Goal: Information Seeking & Learning: Compare options

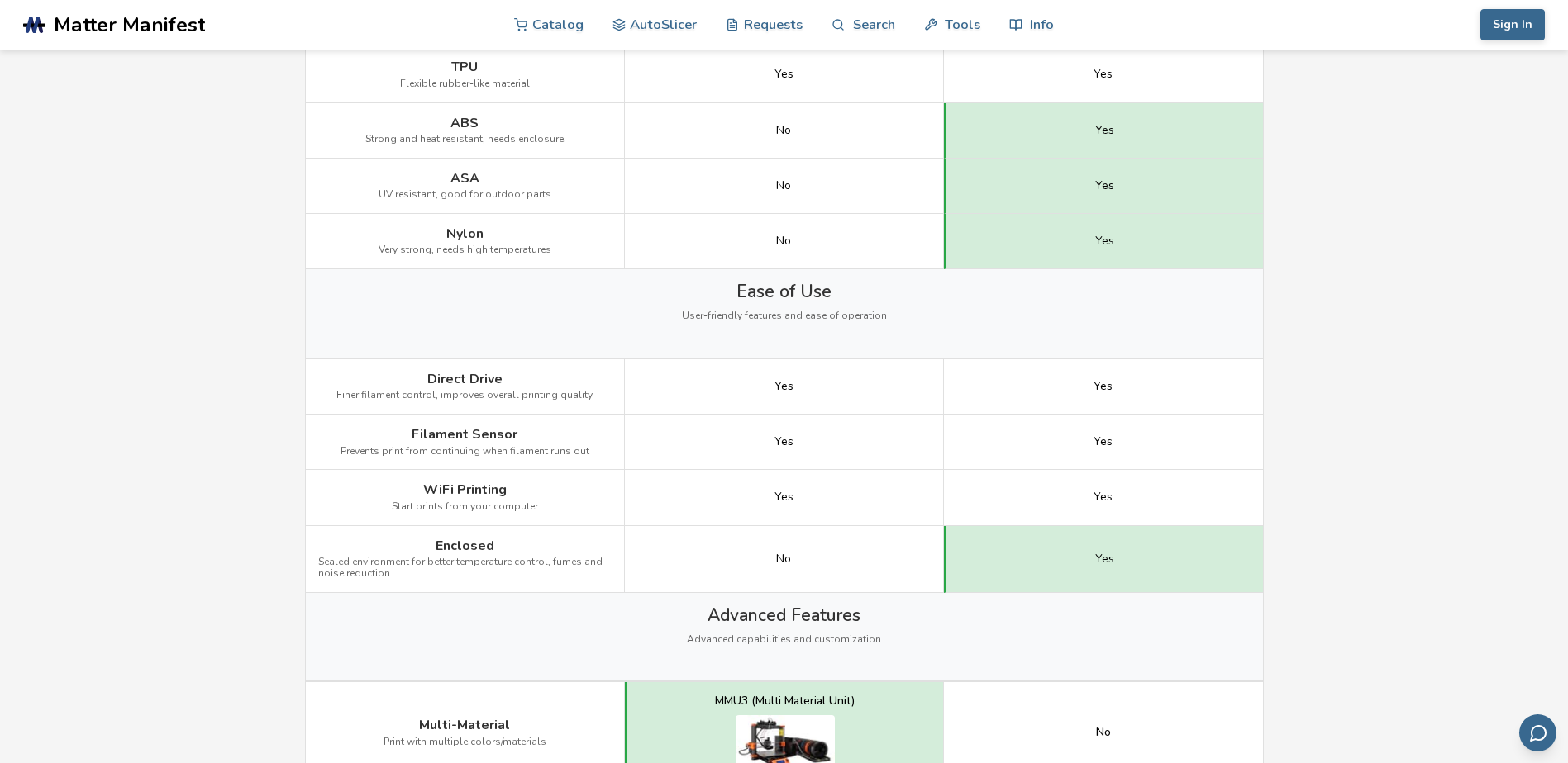
scroll to position [1074, 0]
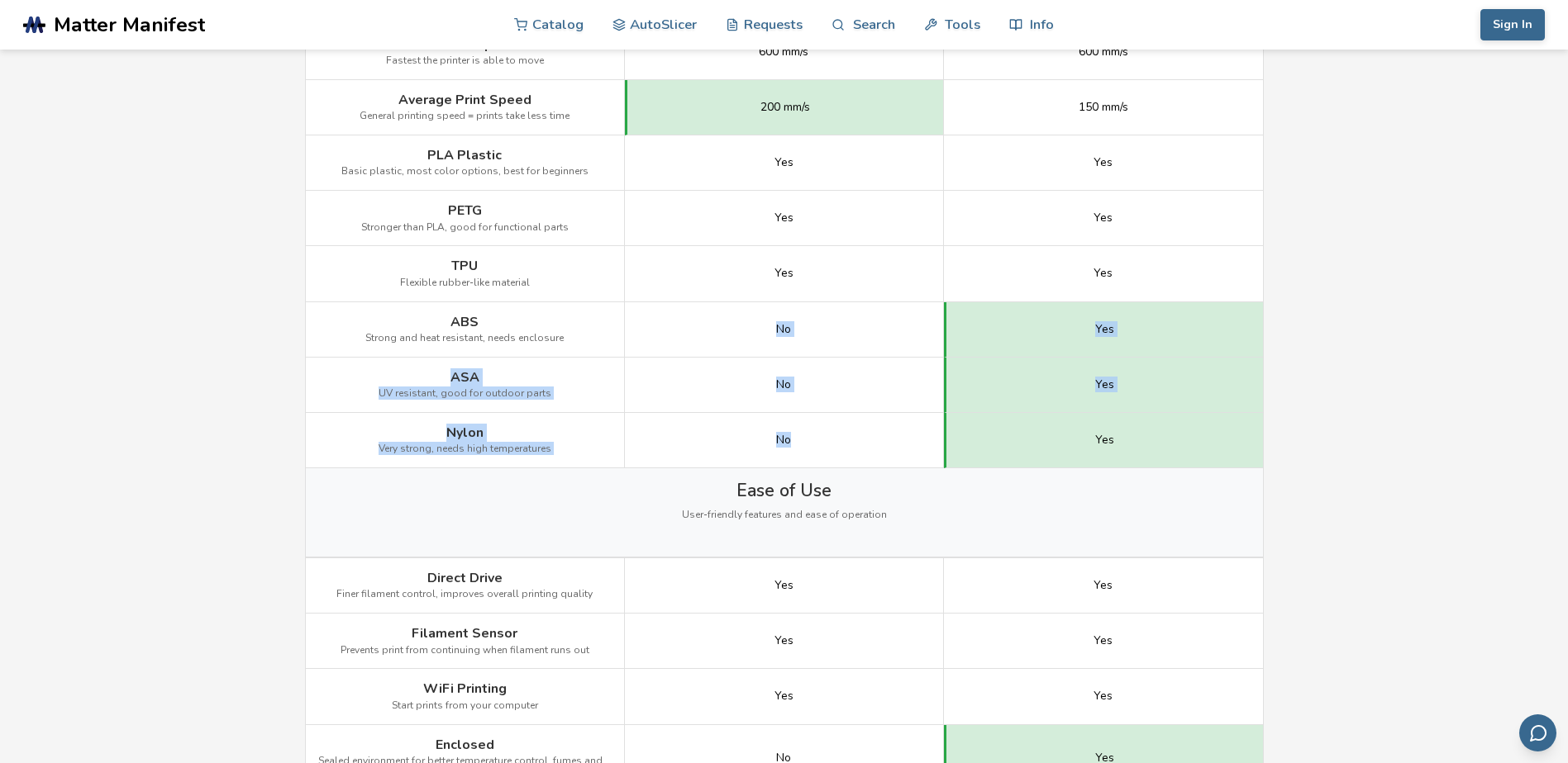
drag, startPoint x: 765, startPoint y: 311, endPoint x: 803, endPoint y: 443, distance: 137.4
click at [0, 0] on div "Image Details View [PERSON_NAME] MK4 Details View Flashforge Adventurer 5M Pro …" at bounding box center [0, 0] width 0 height 0
drag, startPoint x: 803, startPoint y: 443, endPoint x: 713, endPoint y: 458, distance: 91.2
click at [713, 458] on div "No" at bounding box center [784, 440] width 319 height 56
drag, startPoint x: 362, startPoint y: 433, endPoint x: 558, endPoint y: 467, distance: 198.9
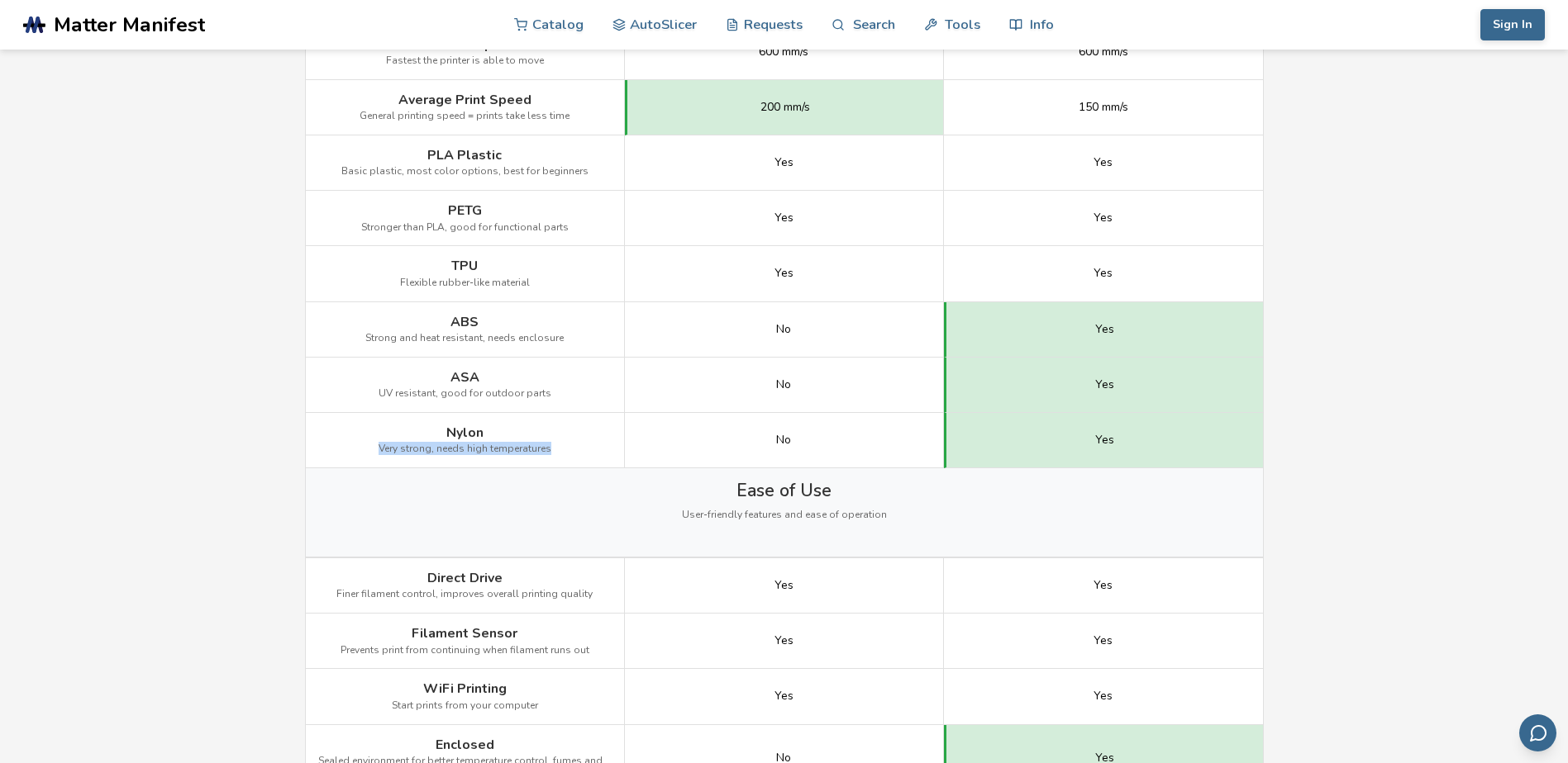
click at [558, 467] on div "Nylon Very strong, needs high temperatures" at bounding box center [465, 440] width 319 height 56
drag, startPoint x: 558, startPoint y: 467, endPoint x: 492, endPoint y: 503, distance: 75.2
click at [492, 503] on div "Ease of Use User-friendly features and ease of operation" at bounding box center [784, 513] width 957 height 89
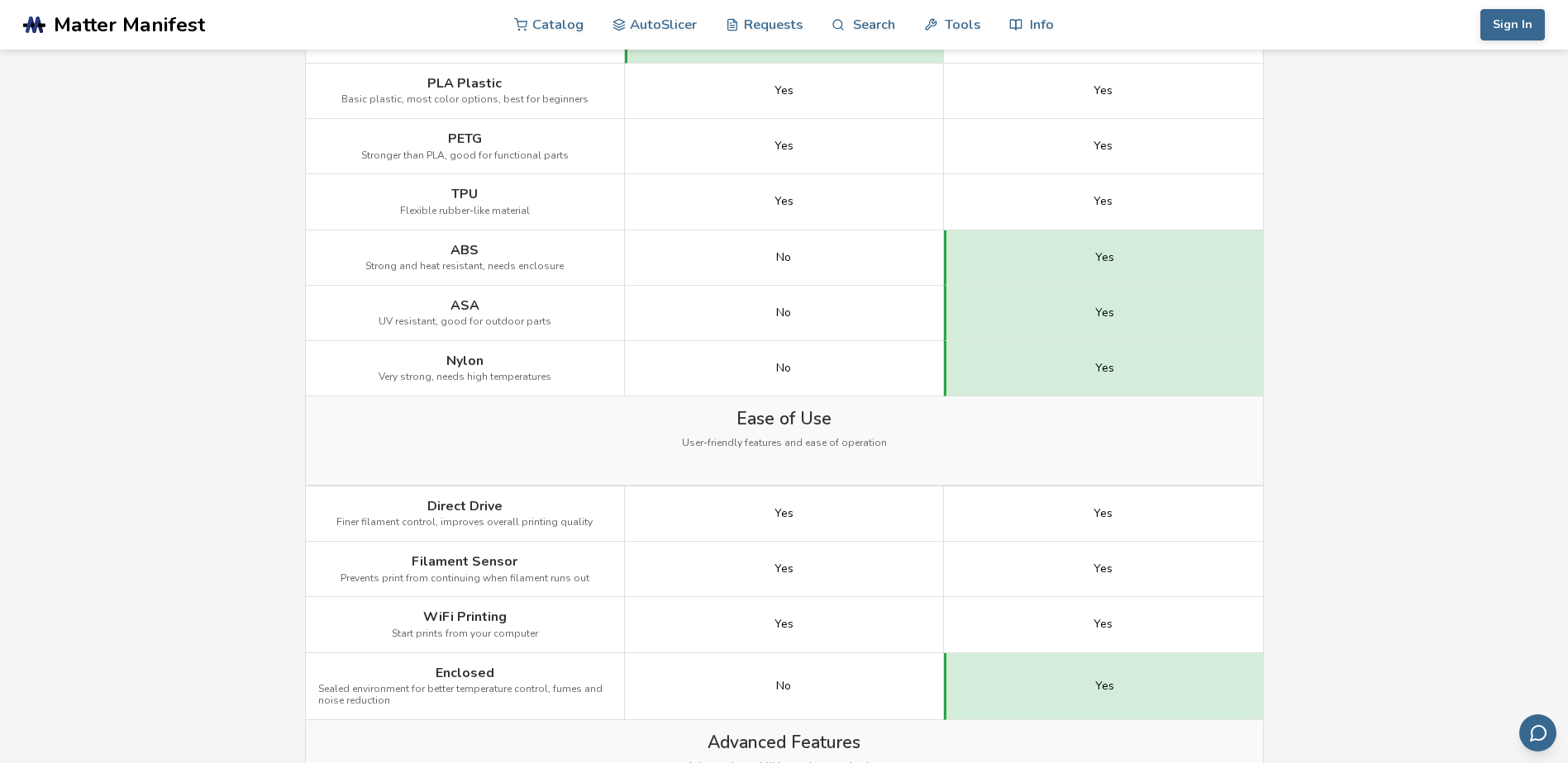
scroll to position [1239, 0]
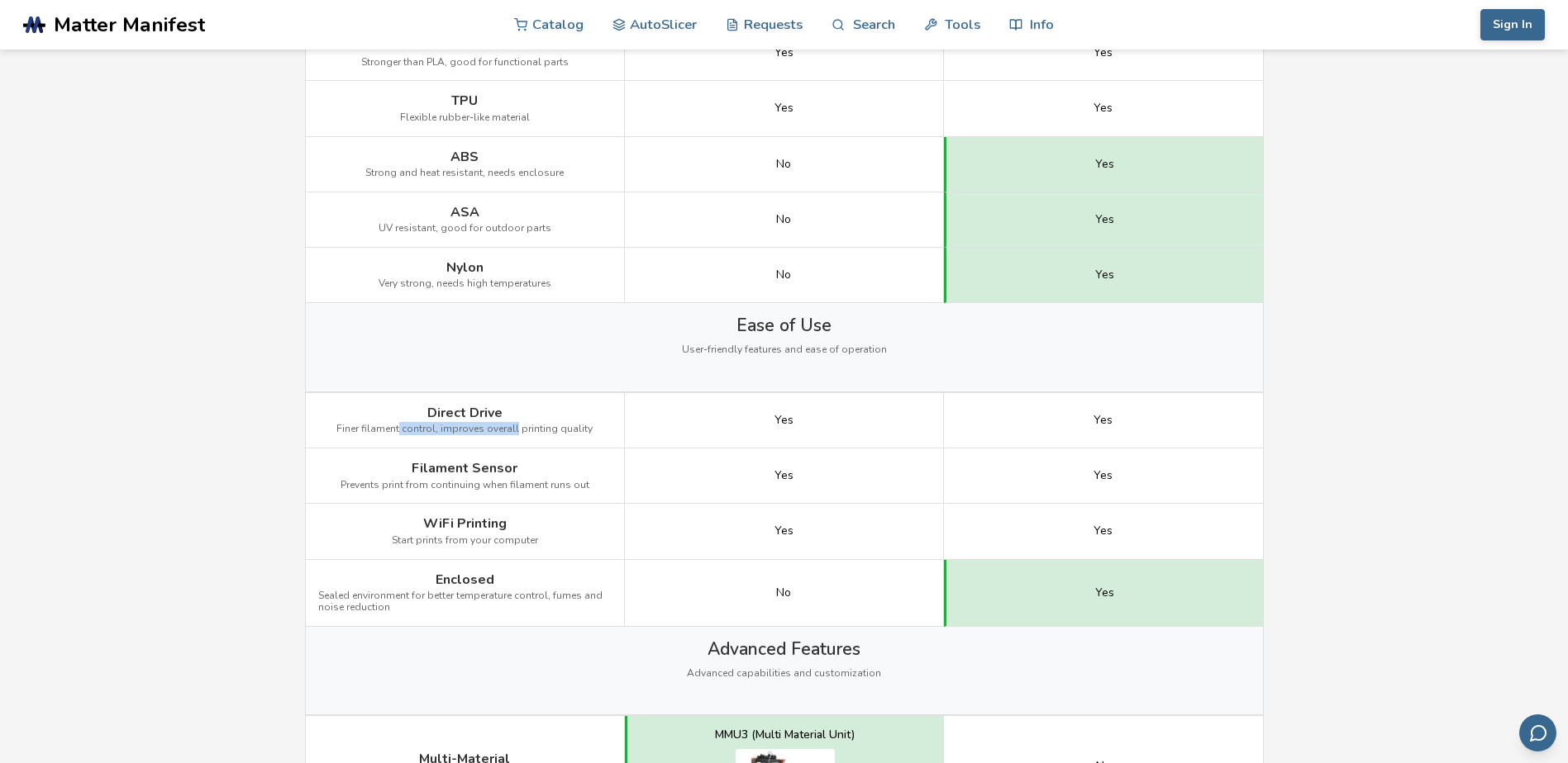
drag, startPoint x: 403, startPoint y: 416, endPoint x: 518, endPoint y: 435, distance: 116.6
click at [518, 435] on div "Direct Drive Finer filament control, improves overall printing quality" at bounding box center [465, 420] width 319 height 56
drag, startPoint x: 518, startPoint y: 435, endPoint x: 731, endPoint y: 503, distance: 223.6
click at [731, 503] on div "Yes" at bounding box center [784, 476] width 319 height 56
drag, startPoint x: 752, startPoint y: 587, endPoint x: 801, endPoint y: 595, distance: 49.6
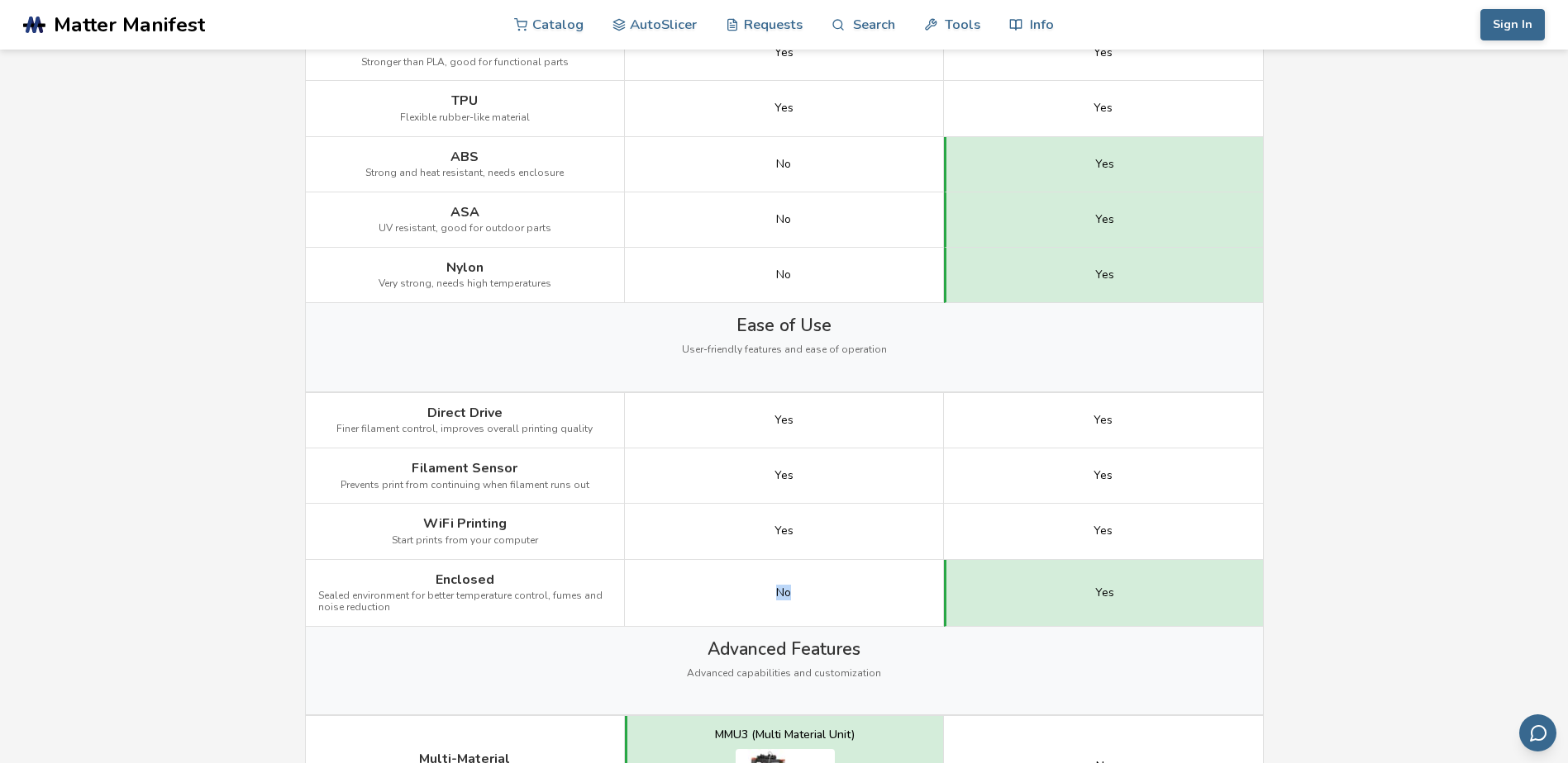
click at [801, 595] on div "No" at bounding box center [784, 593] width 319 height 67
drag, startPoint x: 801, startPoint y: 595, endPoint x: 718, endPoint y: 565, distance: 88.3
click at [718, 565] on div "No" at bounding box center [784, 593] width 319 height 67
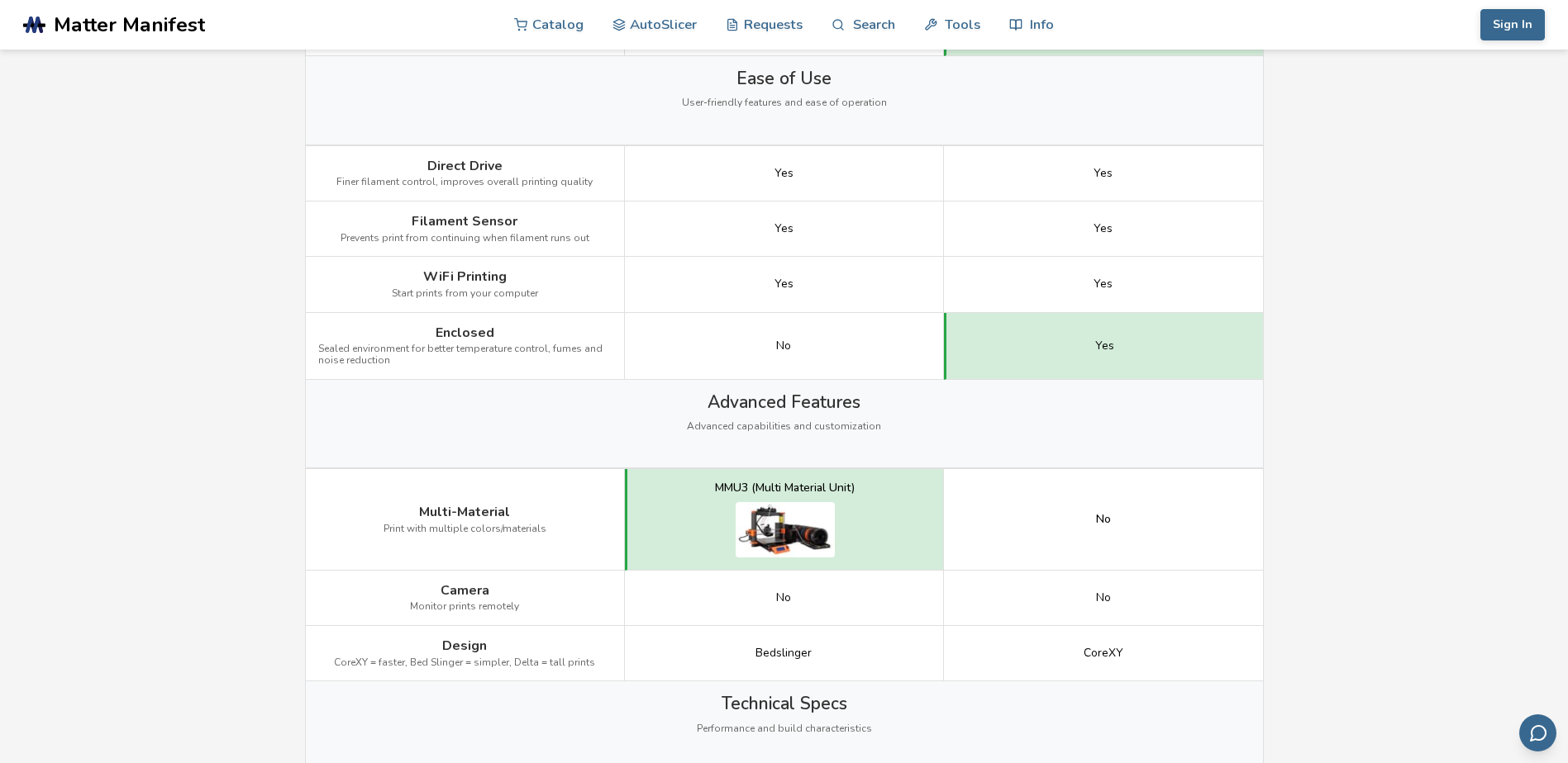
scroll to position [1487, 0]
drag, startPoint x: 410, startPoint y: 515, endPoint x: 567, endPoint y: 547, distance: 160.2
click at [567, 547] on div "Multi-Material Print with multiple colors/materials" at bounding box center [465, 519] width 319 height 102
drag, startPoint x: 567, startPoint y: 547, endPoint x: 529, endPoint y: 567, distance: 42.9
click at [529, 567] on div "Multi-Material Print with multiple colors/materials" at bounding box center [465, 519] width 319 height 102
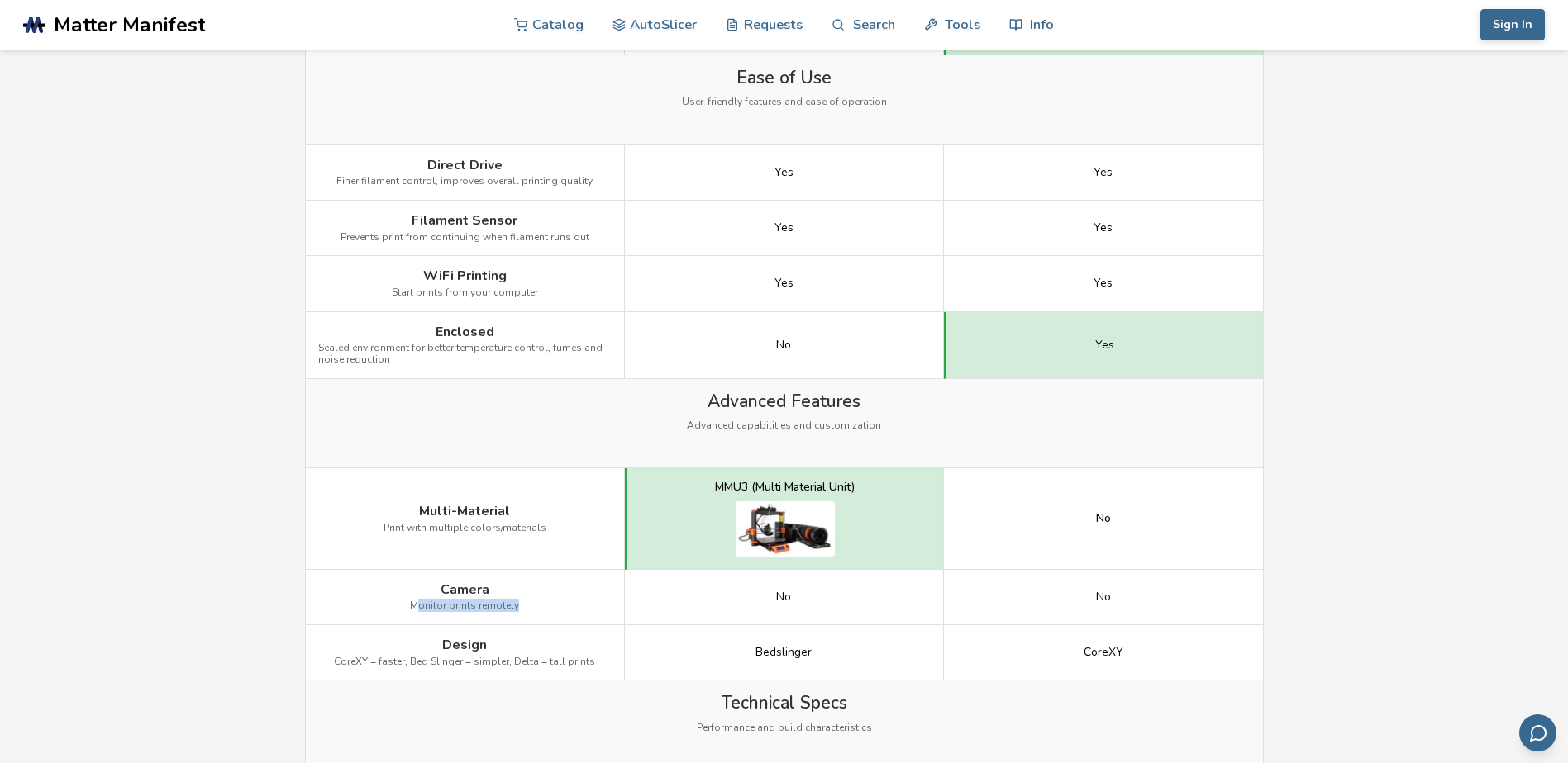
drag, startPoint x: 423, startPoint y: 590, endPoint x: 551, endPoint y: 613, distance: 130.0
click at [551, 613] on div "Camera Monitor prints remotely" at bounding box center [465, 597] width 319 height 56
drag, startPoint x: 551, startPoint y: 613, endPoint x: 575, endPoint y: 666, distance: 58.2
click at [575, 666] on span "CoreXY = faster, Bed Slinger = simpler, Delta = tall prints" at bounding box center [464, 663] width 261 height 12
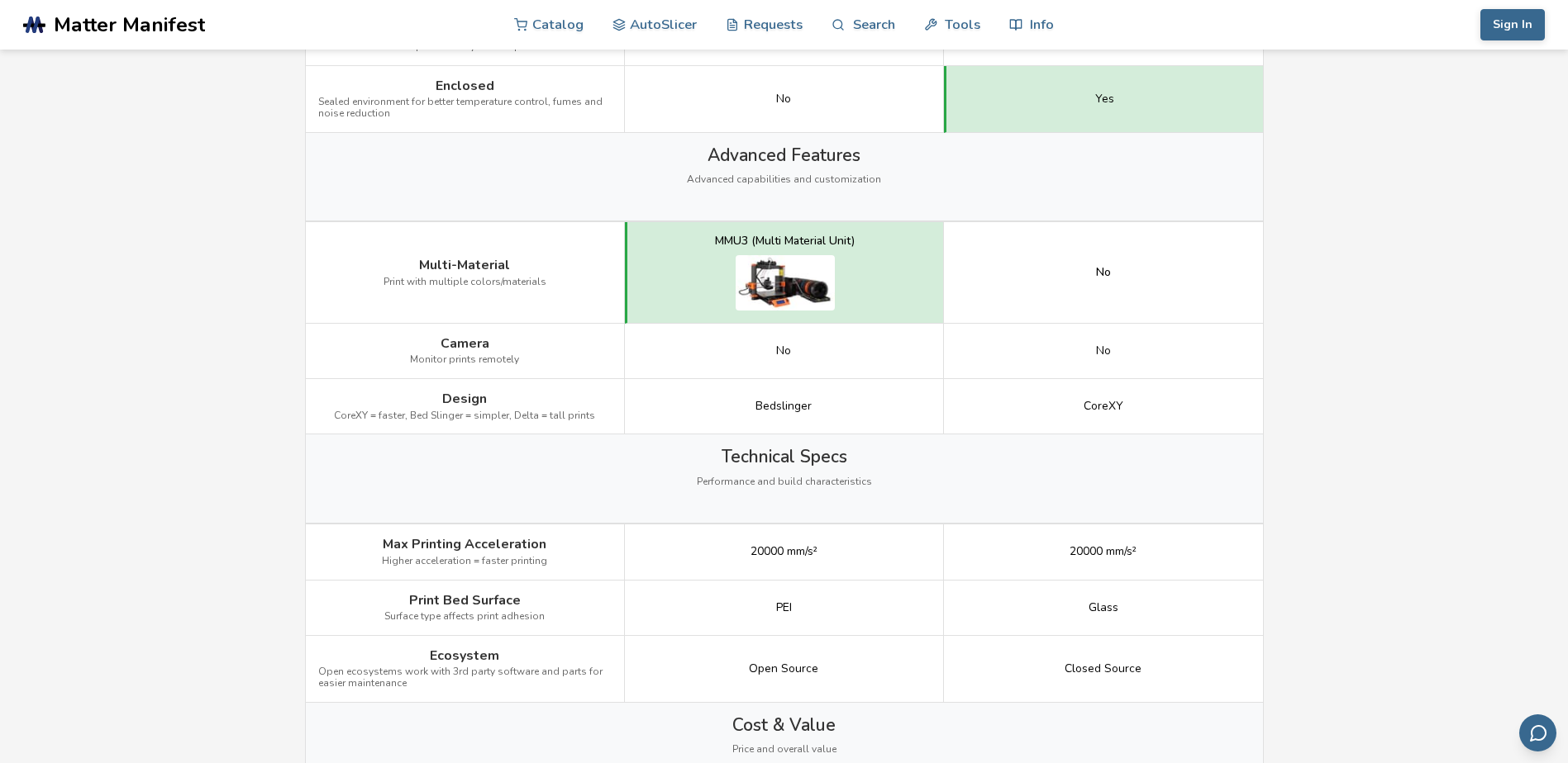
scroll to position [1735, 0]
click at [749, 410] on div "Bedslinger" at bounding box center [784, 405] width 319 height 56
drag, startPoint x: 396, startPoint y: 347, endPoint x: 540, endPoint y: 360, distance: 144.6
click at [540, 360] on div "Camera Monitor prints remotely" at bounding box center [465, 349] width 319 height 56
drag, startPoint x: 540, startPoint y: 360, endPoint x: 432, endPoint y: 398, distance: 114.5
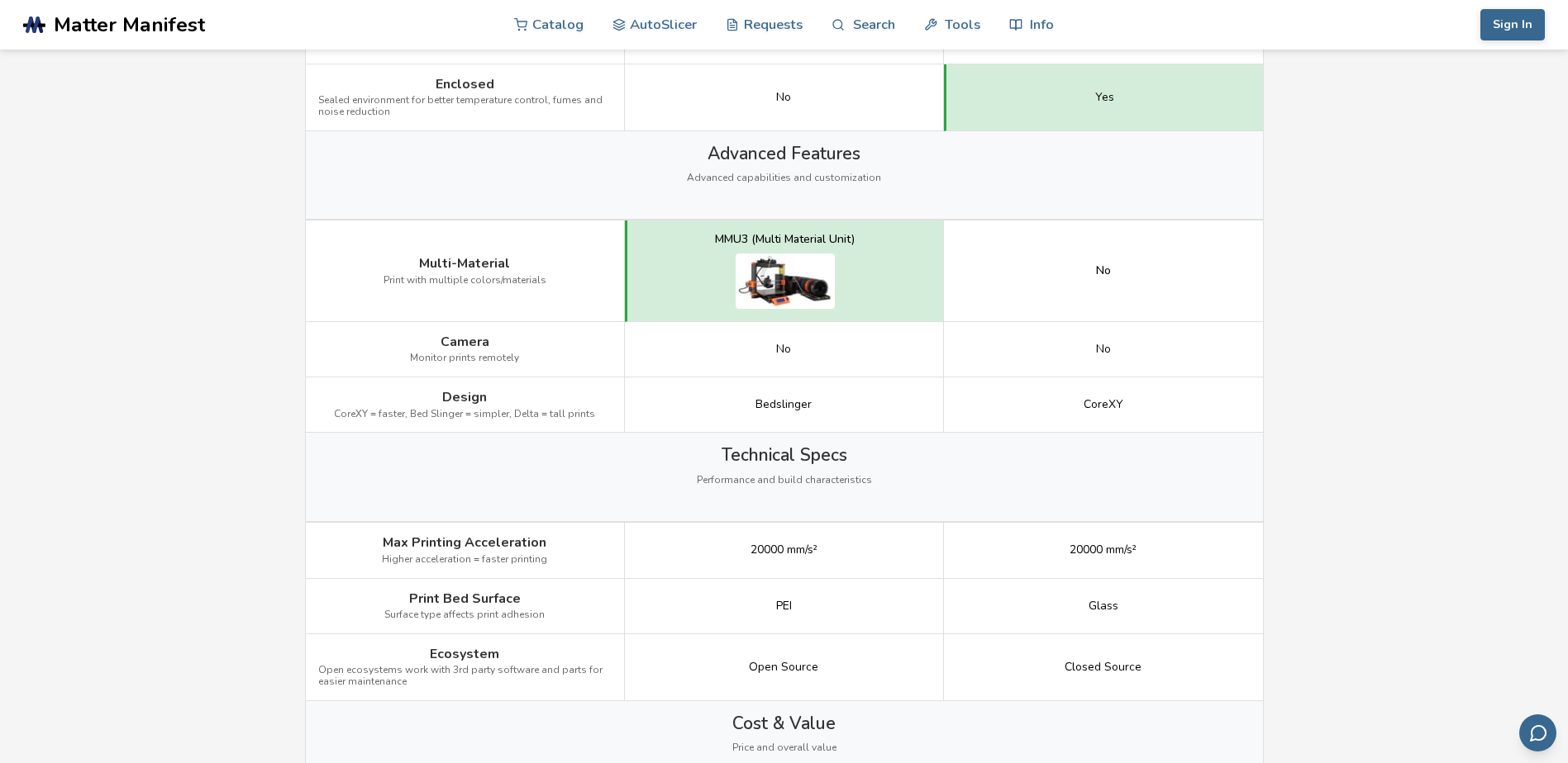
click at [432, 398] on div "Design CoreXY = faster, Bed Slinger = simpler, Delta = tall prints" at bounding box center [465, 405] width 319 height 56
click at [443, 398] on span "Design" at bounding box center [465, 397] width 45 height 15
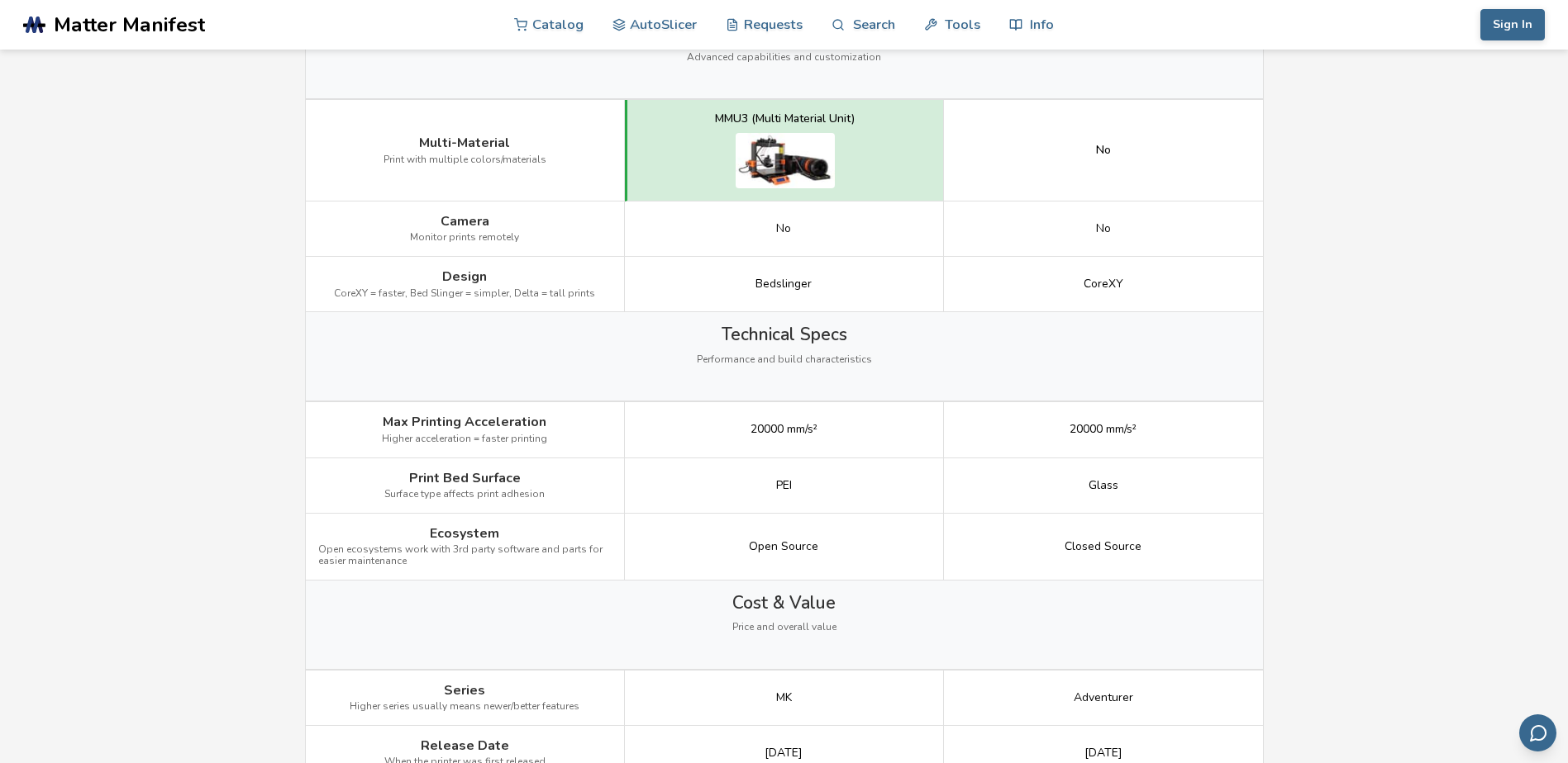
scroll to position [1900, 0]
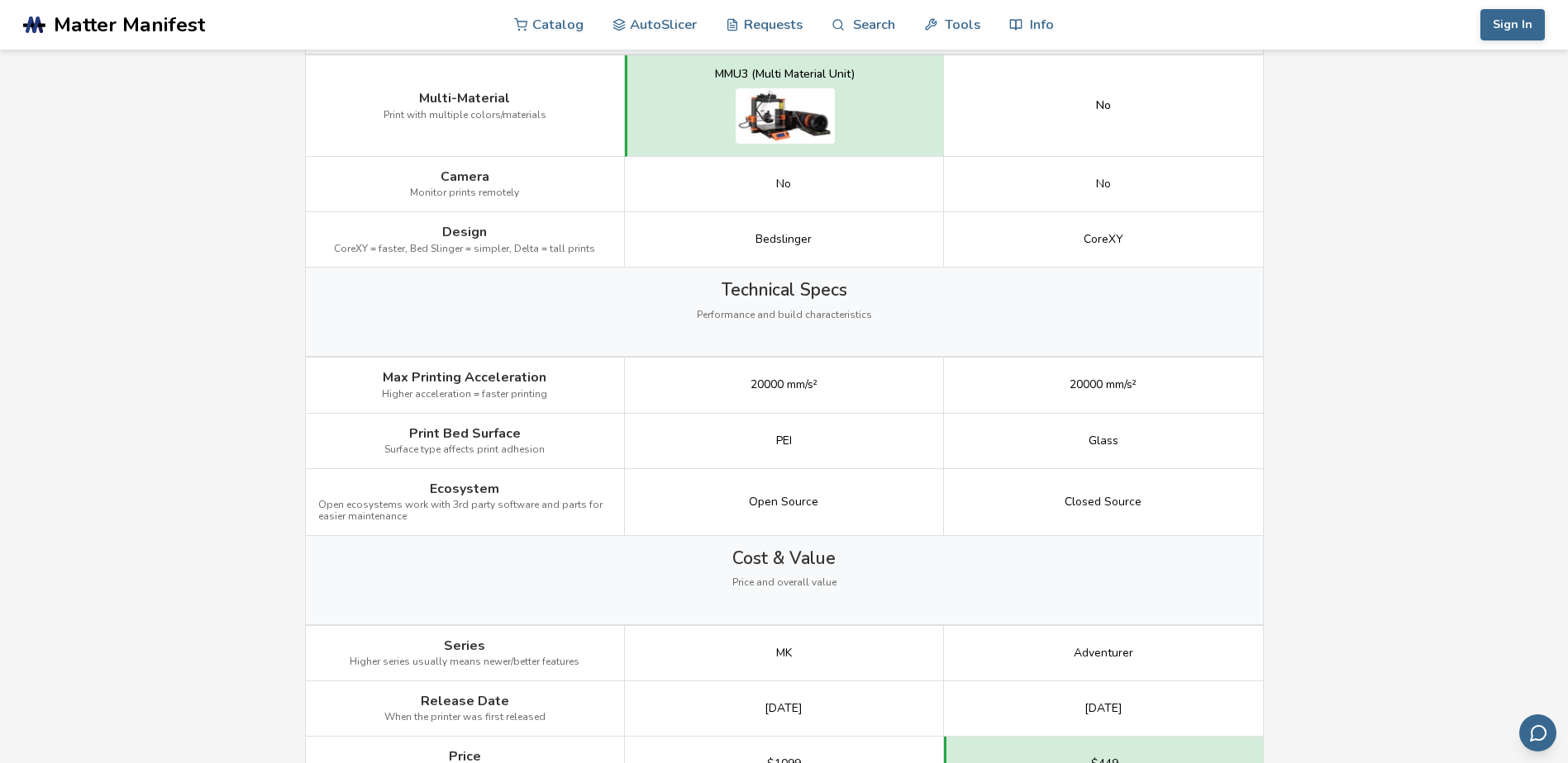
click at [766, 447] on div "PEI" at bounding box center [784, 441] width 319 height 56
drag, startPoint x: 769, startPoint y: 448, endPoint x: 856, endPoint y: 446, distance: 87.0
click at [856, 446] on div "PEI" at bounding box center [784, 441] width 319 height 56
drag, startPoint x: 856, startPoint y: 446, endPoint x: 707, endPoint y: 510, distance: 162.2
click at [707, 510] on div "Open Source" at bounding box center [784, 503] width 319 height 67
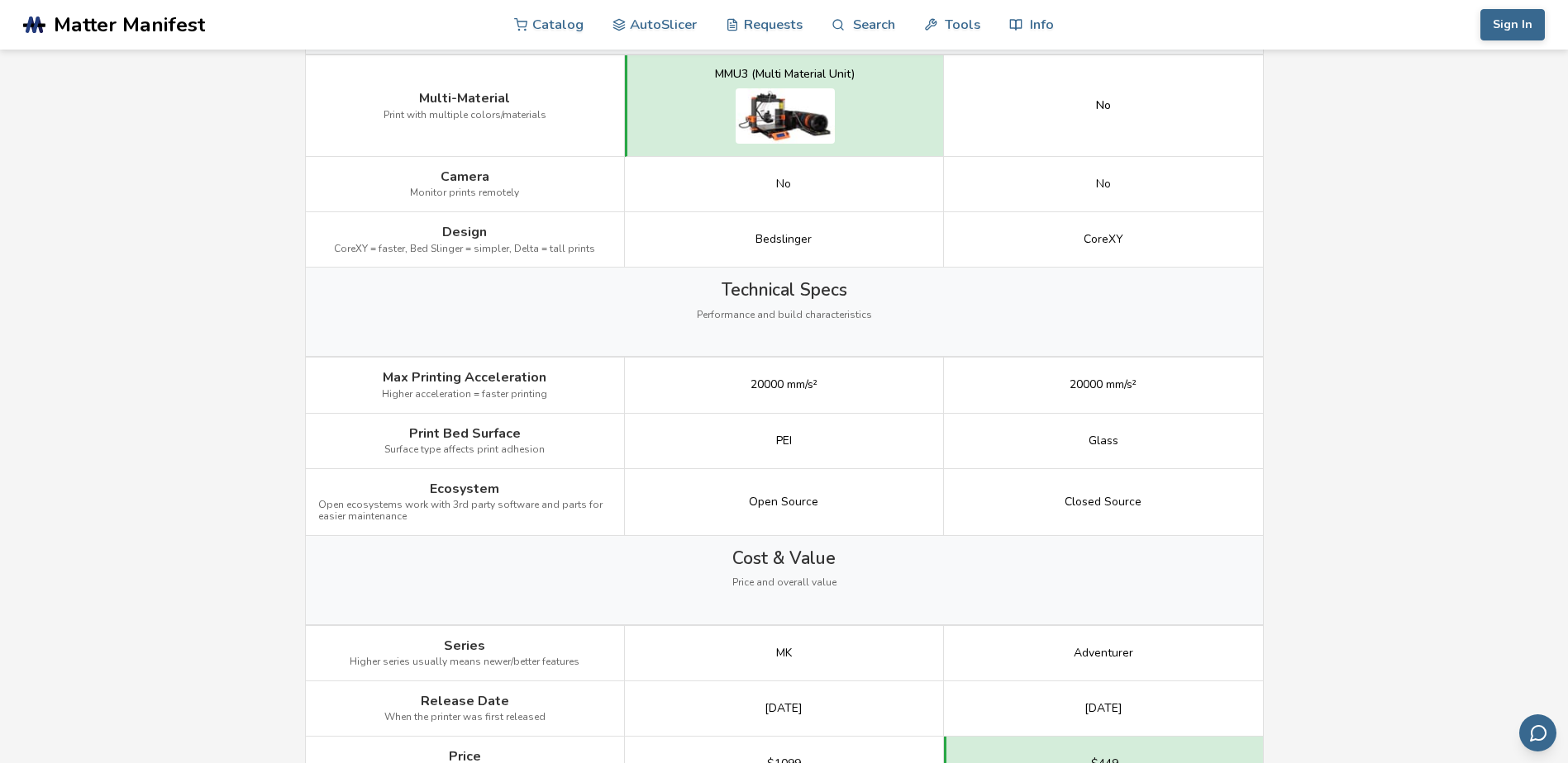
click at [1157, 509] on div "Closed Source" at bounding box center [1103, 503] width 319 height 67
drag, startPoint x: 481, startPoint y: 522, endPoint x: 470, endPoint y: 529, distance: 13.0
click at [481, 526] on div "Ecosystem Open ecosystems work with 3rd party software and parts for easier mai…" at bounding box center [465, 503] width 319 height 67
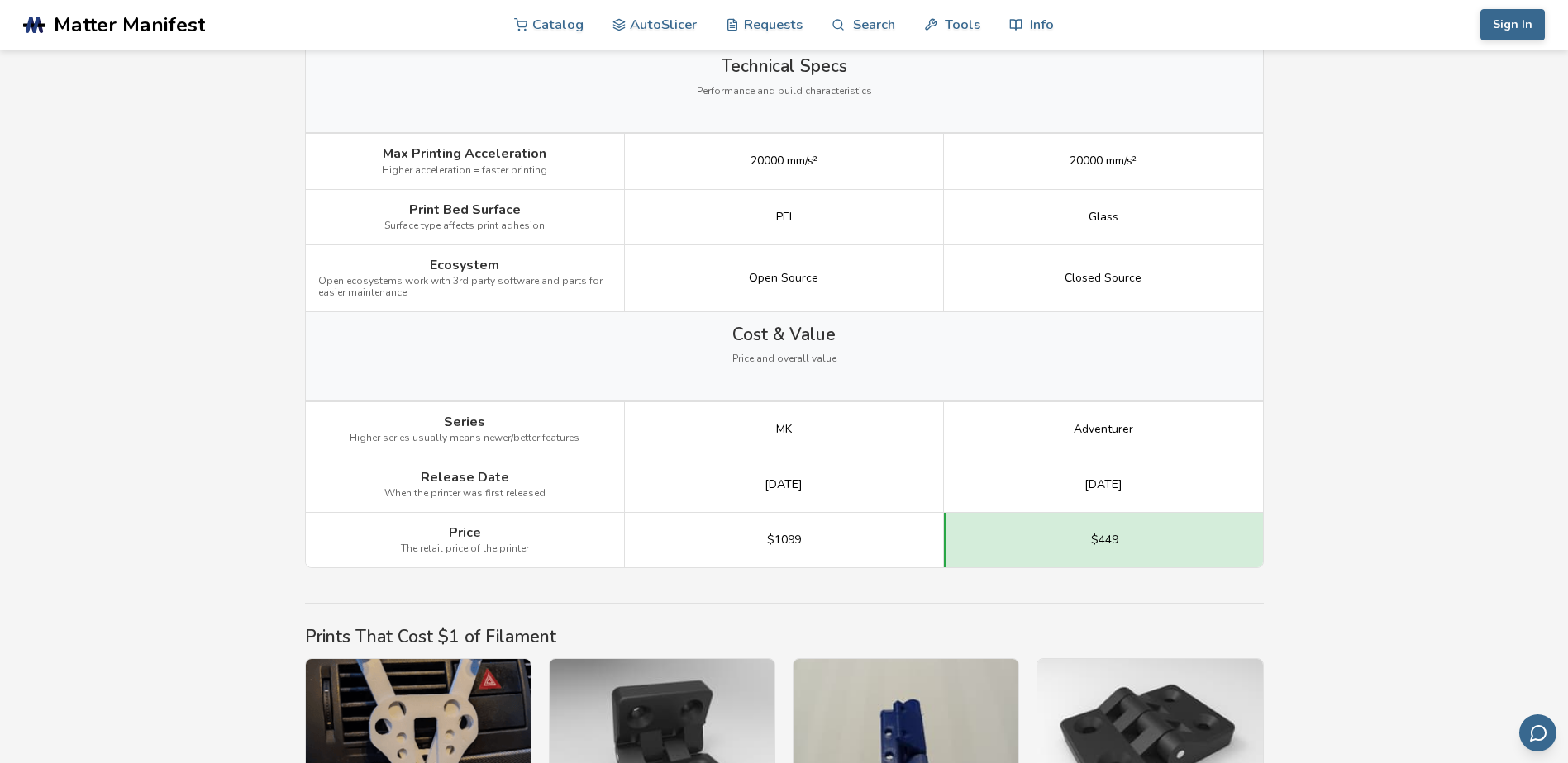
scroll to position [2148, 0]
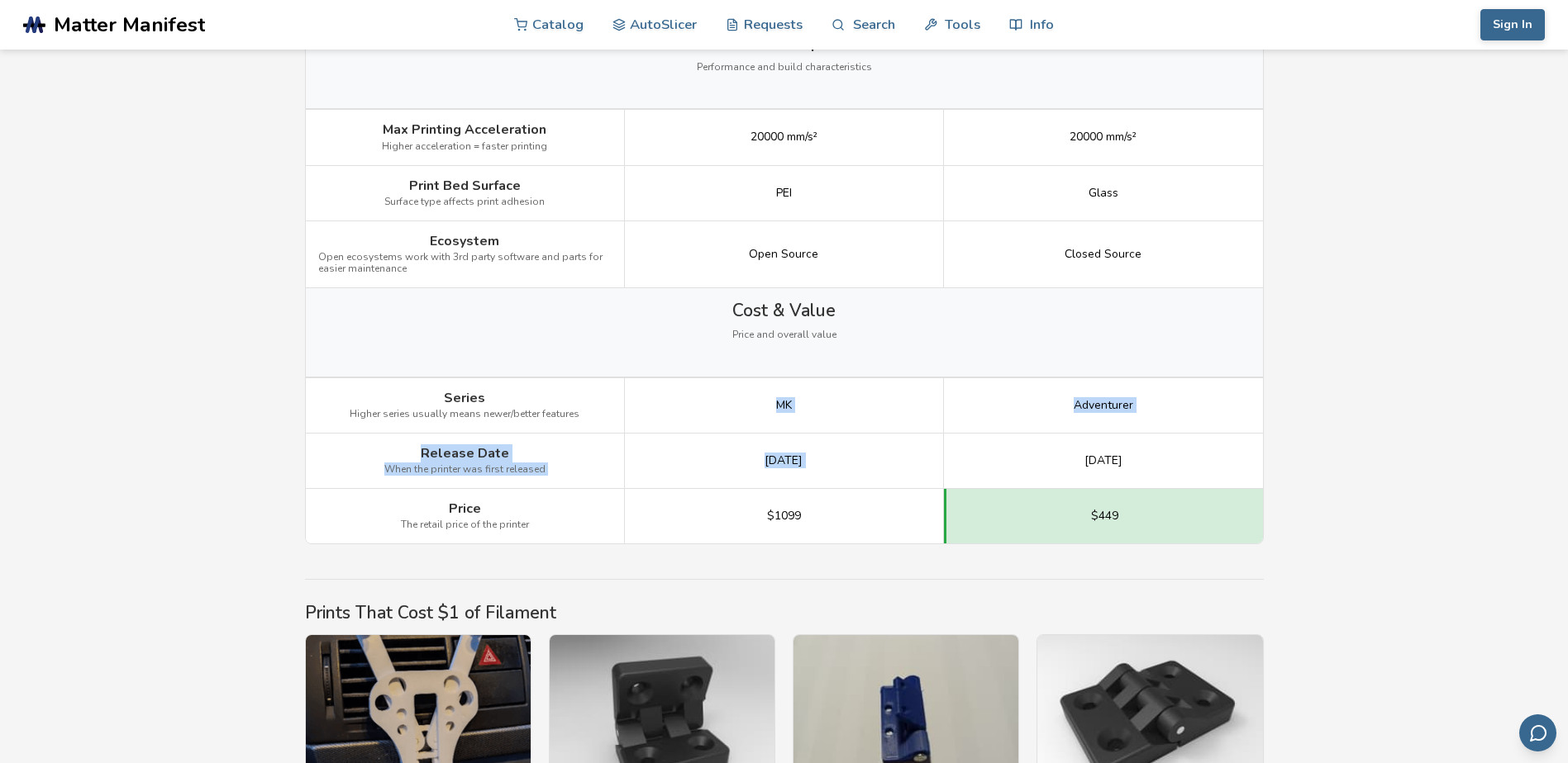
drag, startPoint x: 751, startPoint y: 414, endPoint x: 1020, endPoint y: 438, distance: 270.1
click at [0, 0] on div "Image Details View [PERSON_NAME] MK4 Details View Flashforge Adventurer 5M Pro …" at bounding box center [0, 0] width 0 height 0
drag, startPoint x: 1020, startPoint y: 438, endPoint x: 975, endPoint y: 464, distance: 52.0
click at [975, 464] on div "[DATE]" at bounding box center [1103, 461] width 319 height 56
click at [699, 455] on div "[DATE]" at bounding box center [784, 461] width 319 height 56
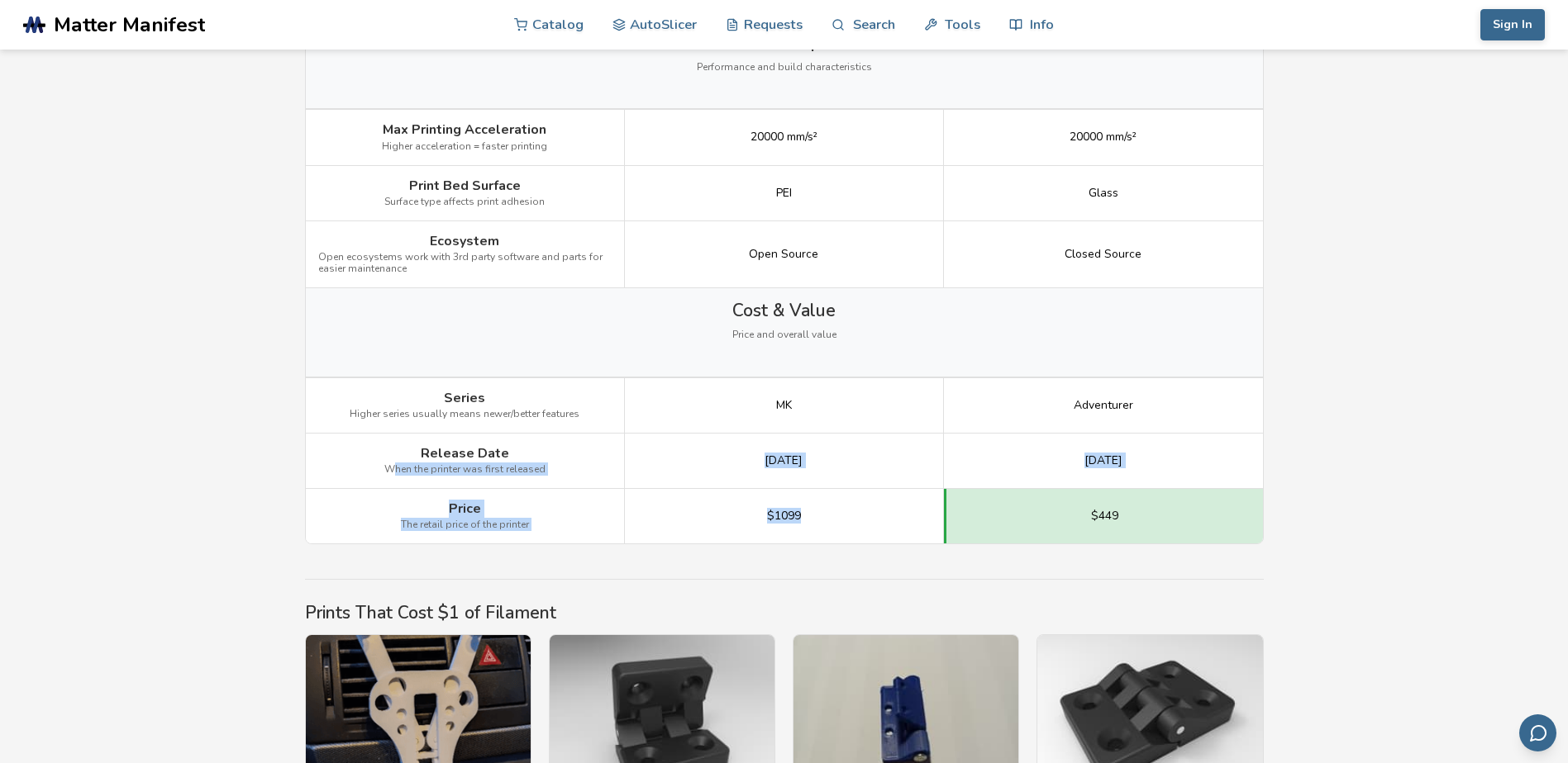
drag, startPoint x: 397, startPoint y: 456, endPoint x: 853, endPoint y: 522, distance: 460.8
click at [0, 0] on div "Image Details View [PERSON_NAME] MK4 Details View Flashforge Adventurer 5M Pro …" at bounding box center [0, 0] width 0 height 0
drag, startPoint x: 853, startPoint y: 522, endPoint x: 837, endPoint y: 527, distance: 16.8
click at [837, 527] on div "$1099" at bounding box center [784, 517] width 319 height 55
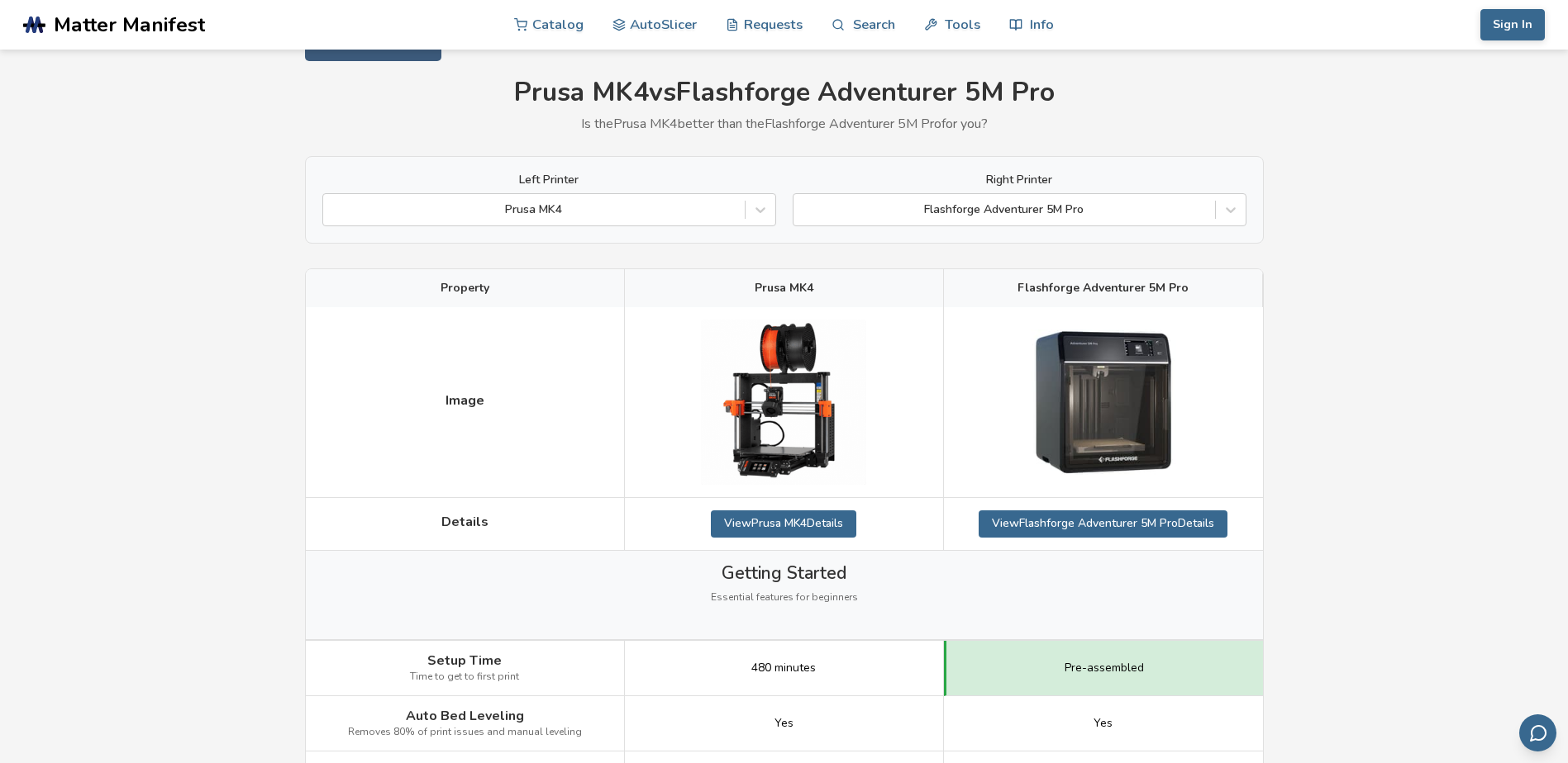
scroll to position [0, 0]
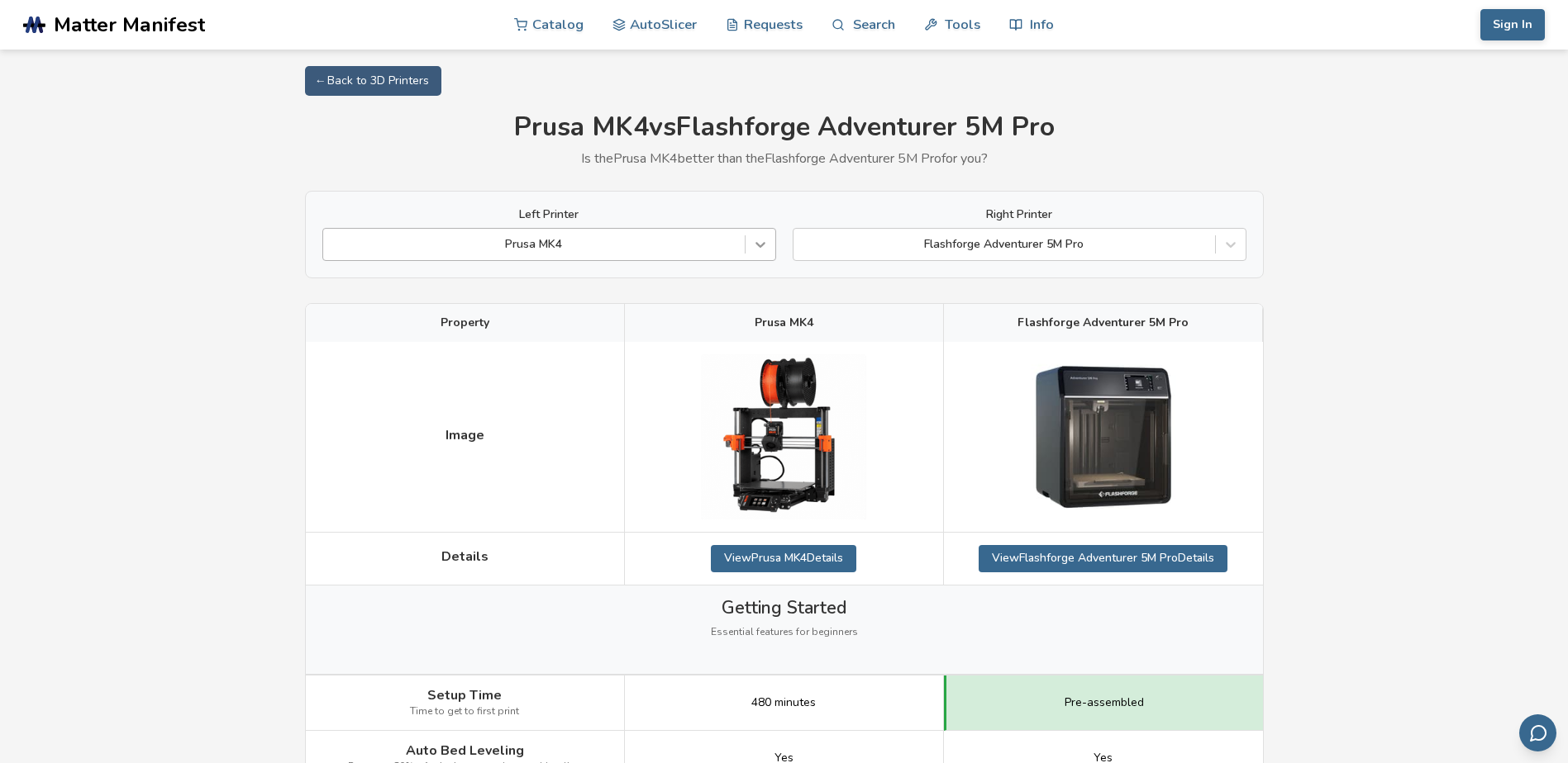
click at [767, 246] on icon at bounding box center [760, 245] width 17 height 17
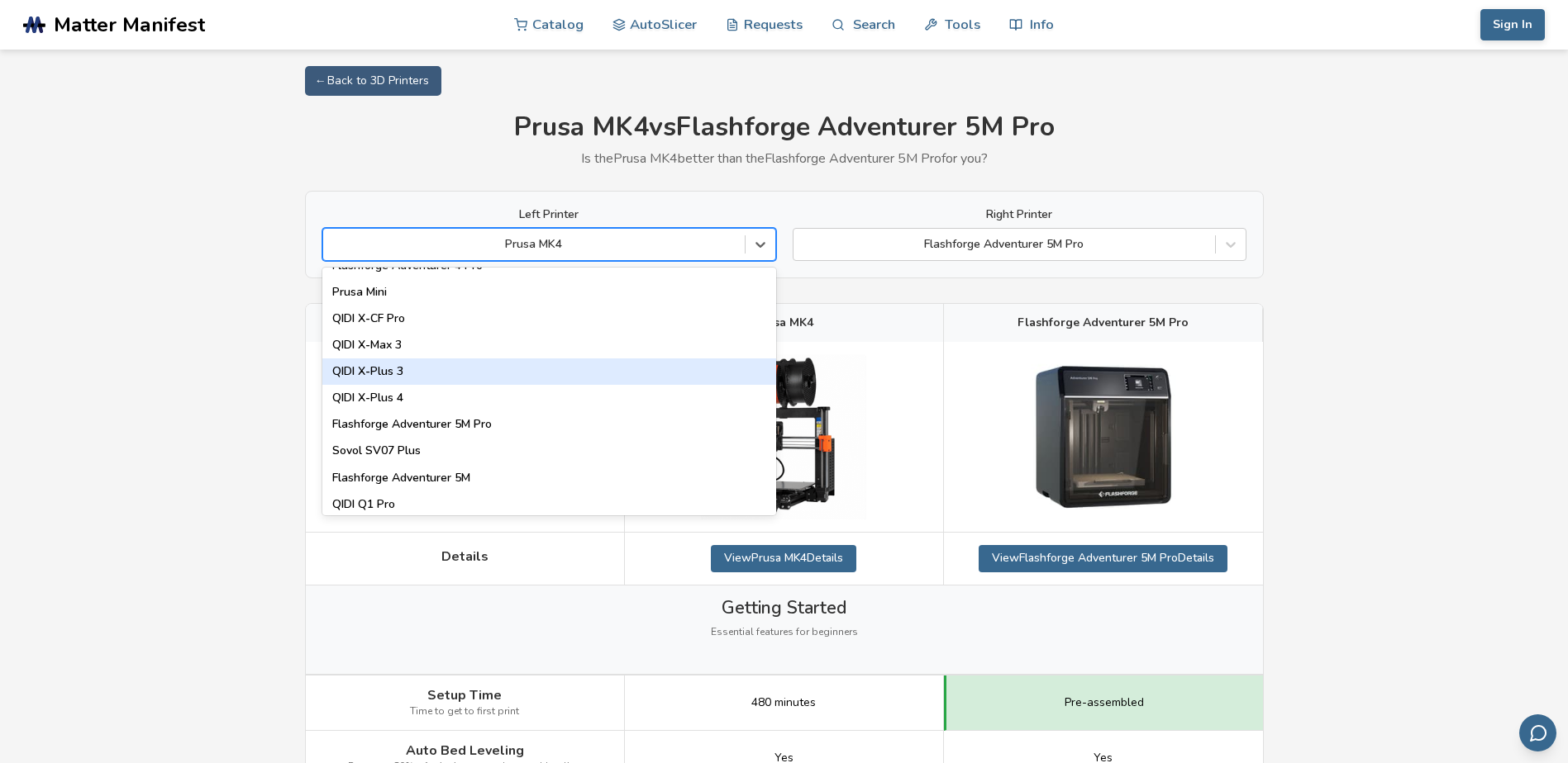
scroll to position [1983, 0]
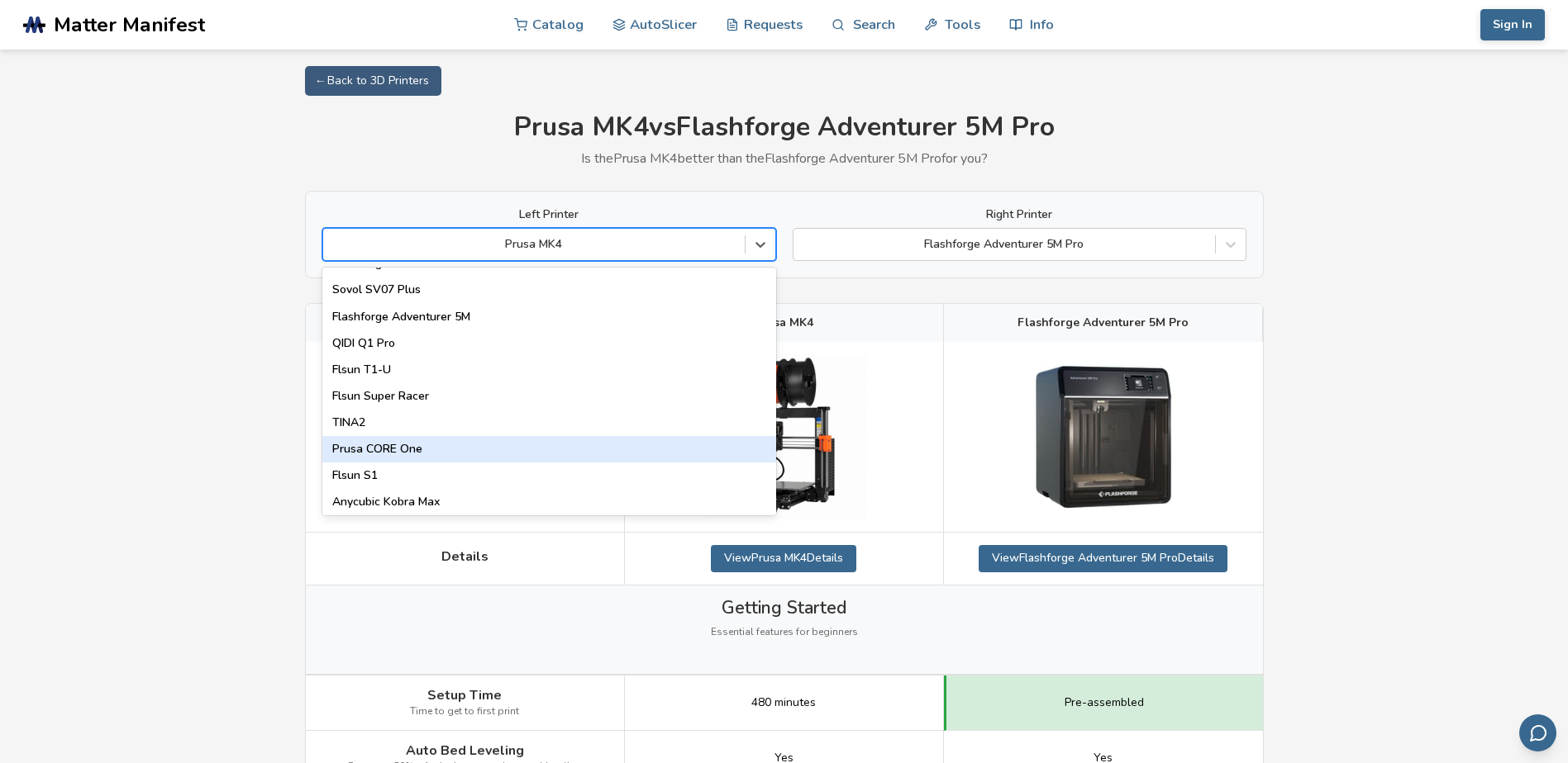
click at [425, 445] on div "Prusa CORE One" at bounding box center [548, 450] width 454 height 27
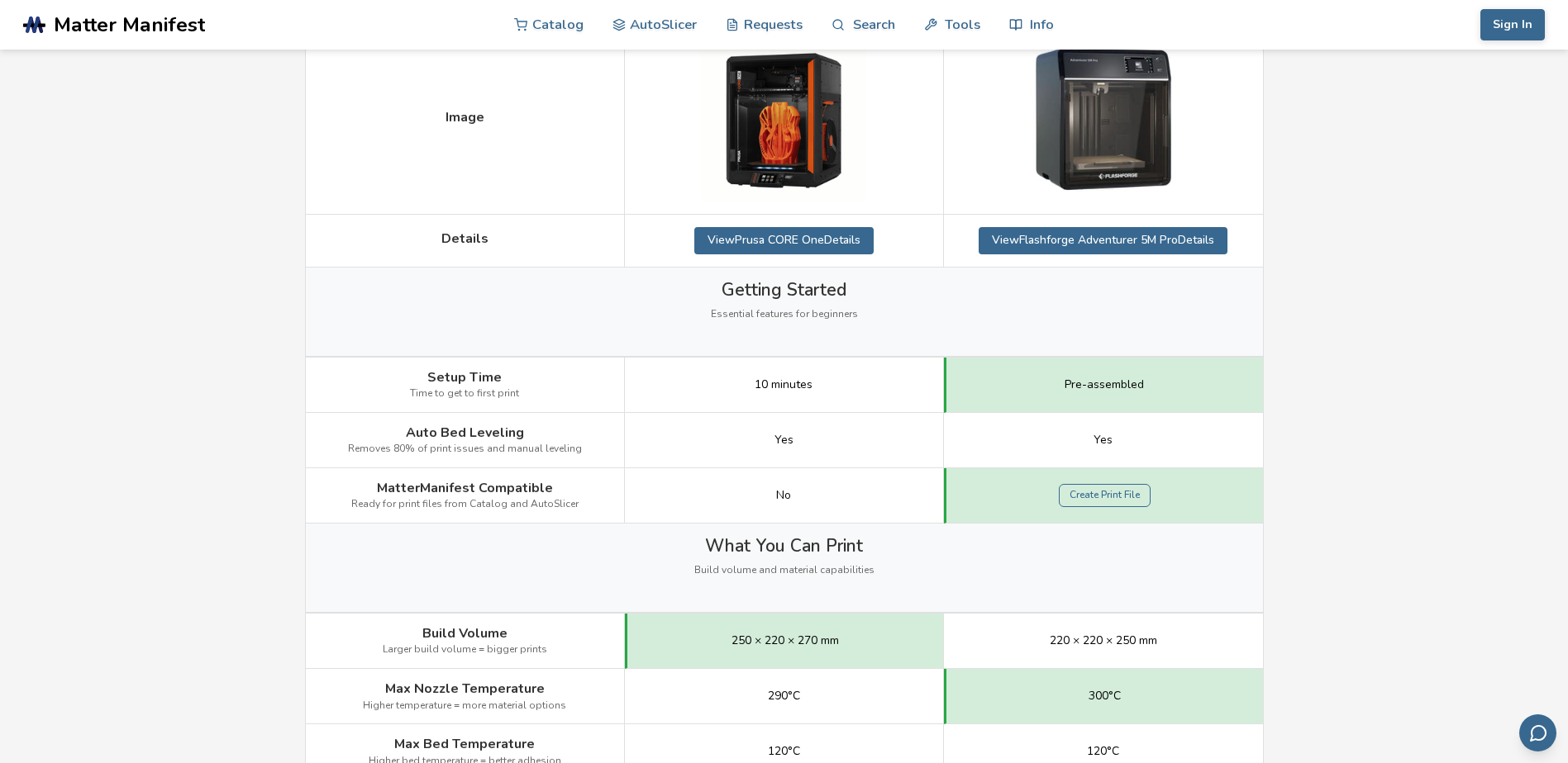
scroll to position [578, 0]
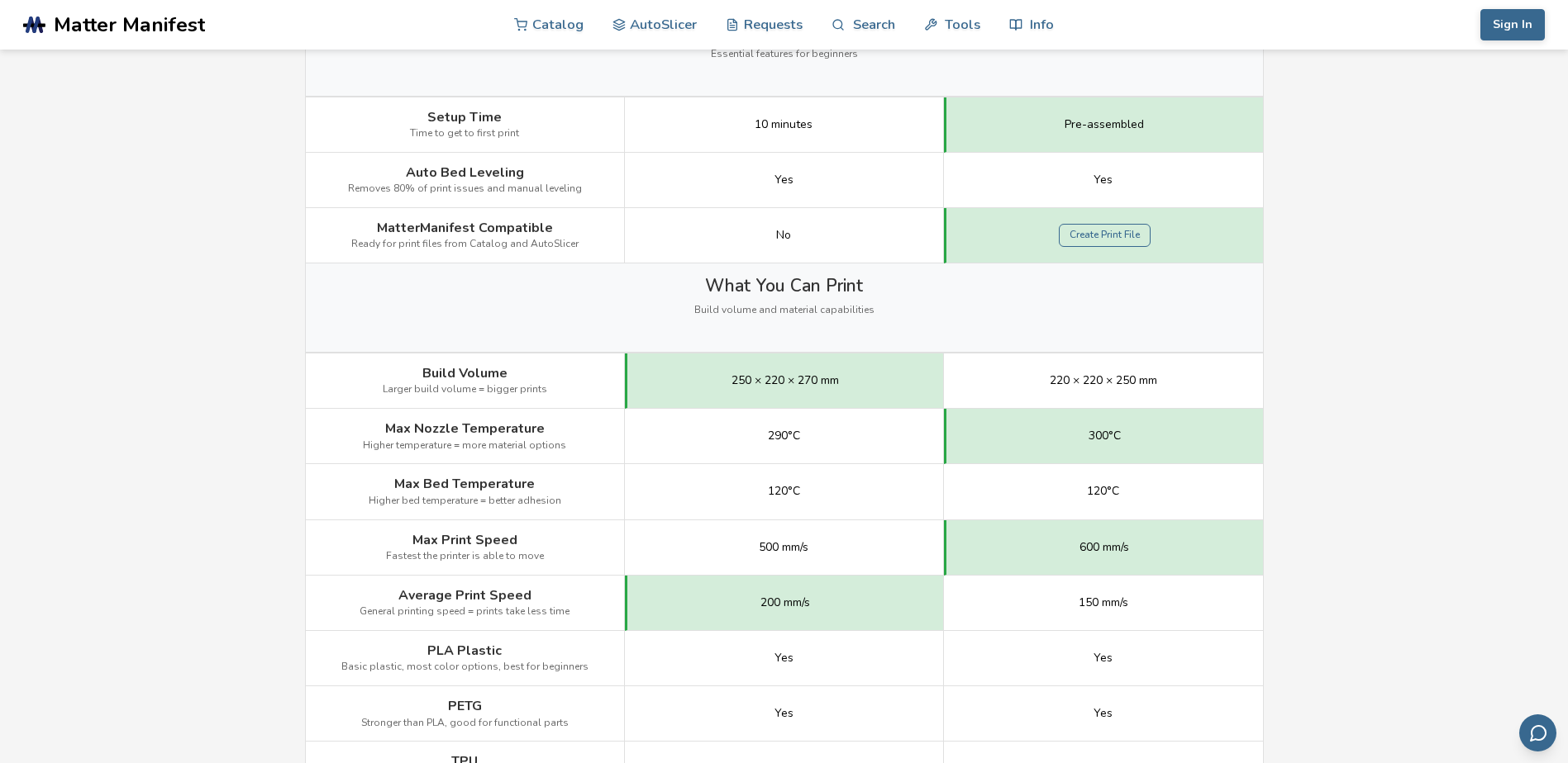
click at [539, 294] on div "What You Can Print Build volume and material capabilities" at bounding box center [784, 308] width 957 height 89
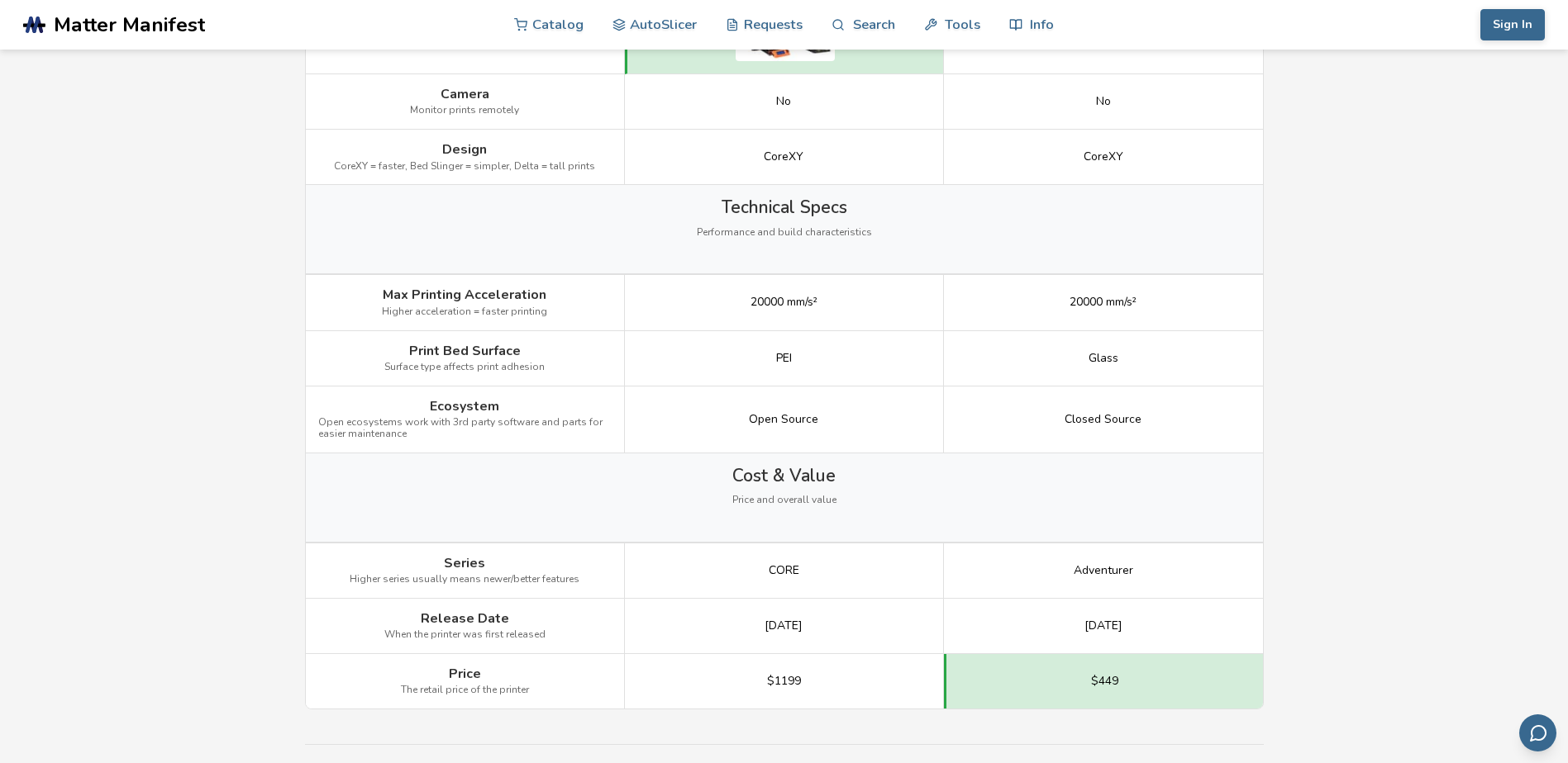
scroll to position [1735, 0]
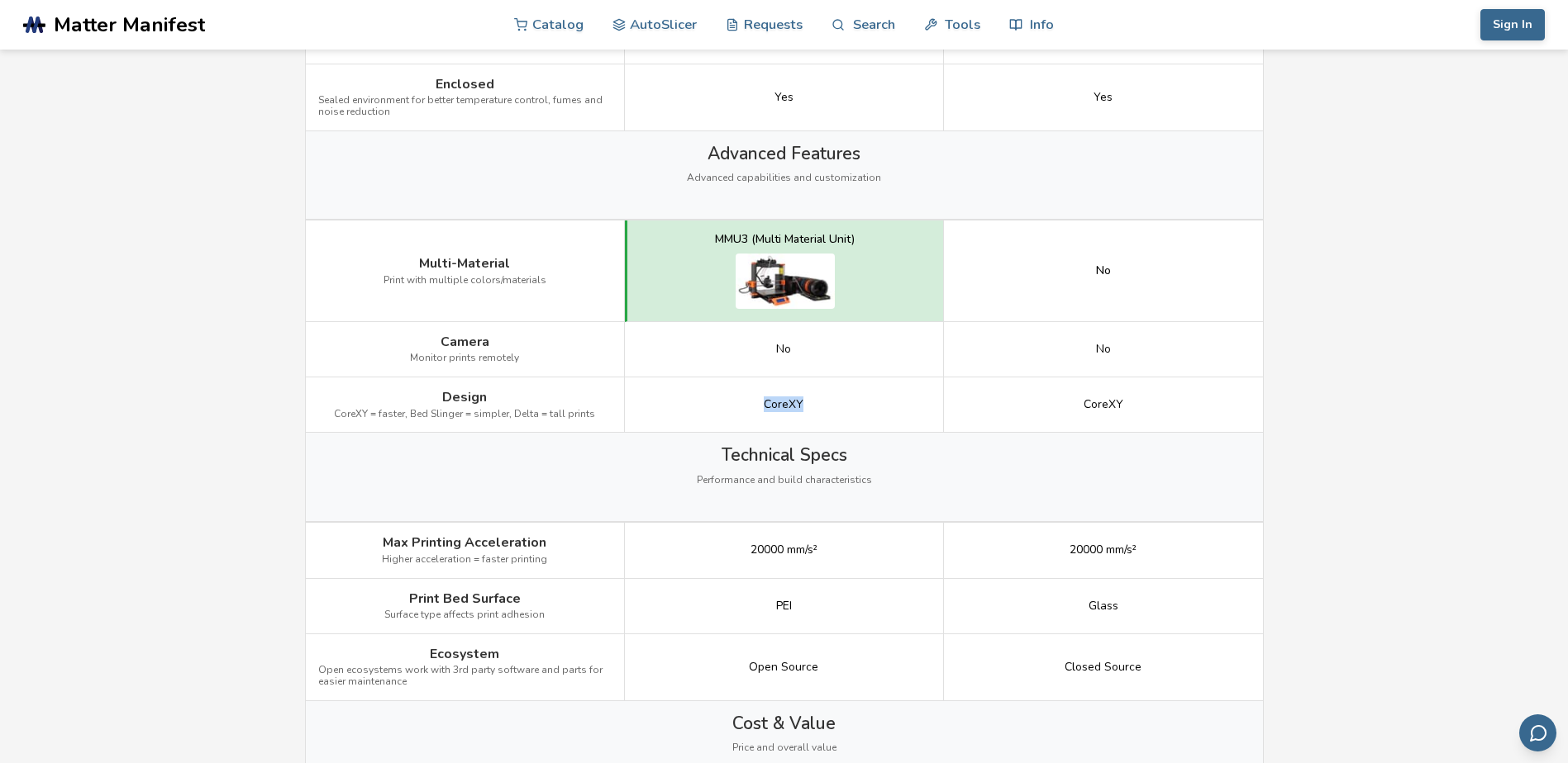
drag, startPoint x: 803, startPoint y: 408, endPoint x: 752, endPoint y: 409, distance: 51.0
click at [752, 409] on div "CoreXY" at bounding box center [784, 405] width 319 height 56
copy span "CoreXY"
click at [841, 403] on div "CoreXY" at bounding box center [784, 405] width 319 height 56
click at [877, 490] on div "Technical Specs Performance and build characteristics" at bounding box center [784, 477] width 957 height 89
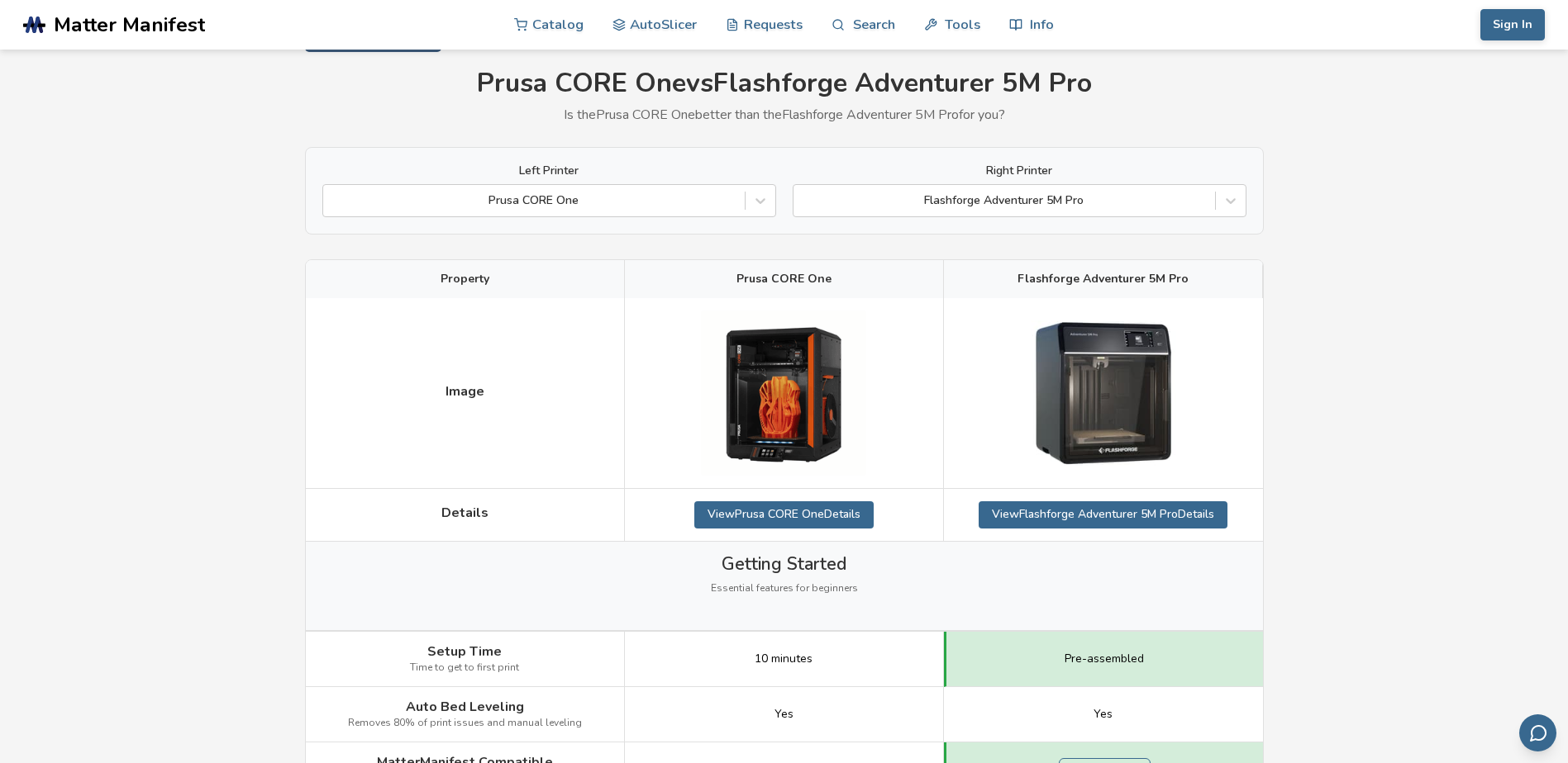
scroll to position [0, 0]
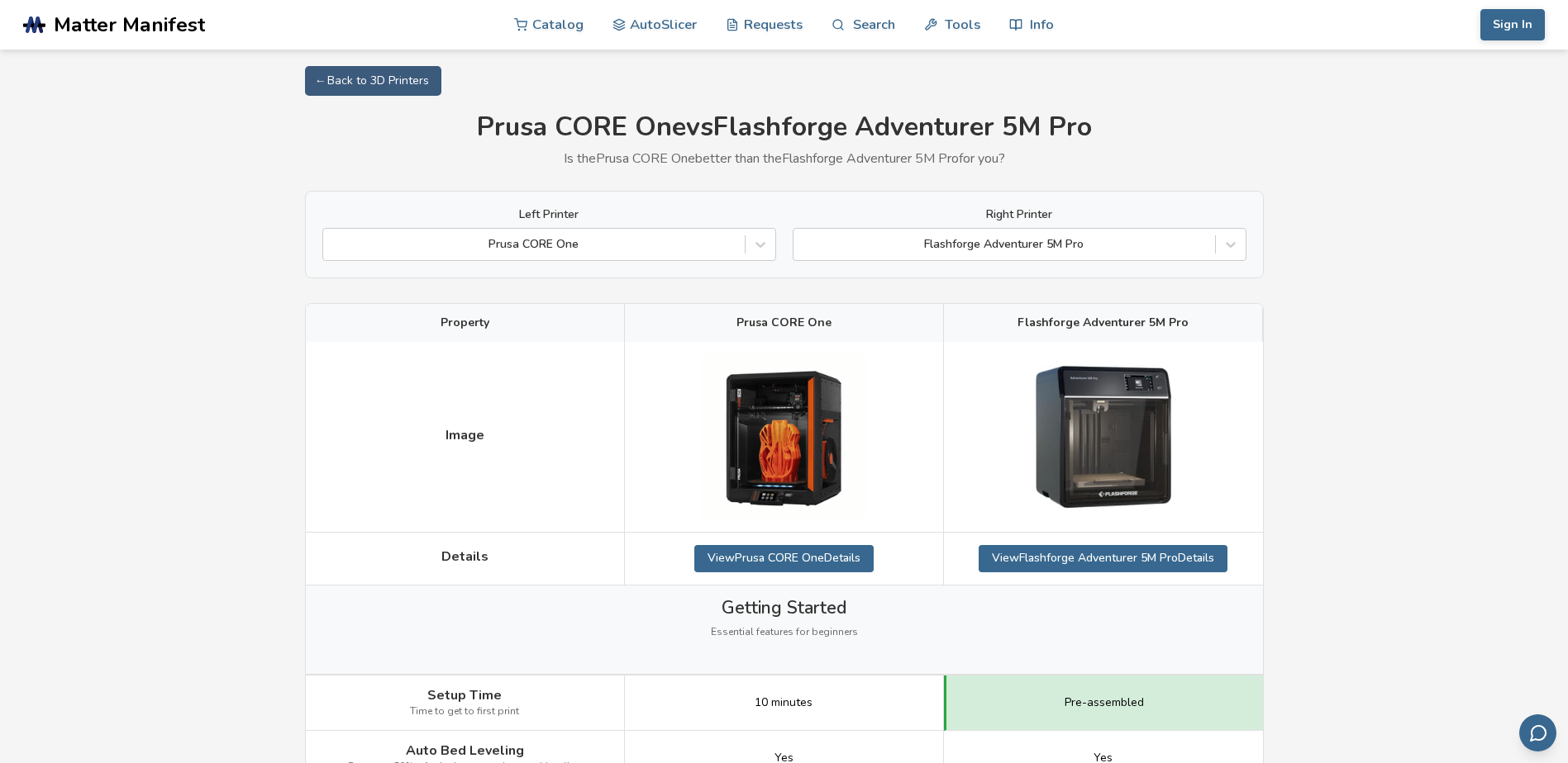
click at [892, 561] on div "View [PERSON_NAME] CORE One Details" at bounding box center [784, 558] width 319 height 52
click at [1078, 424] on img at bounding box center [1103, 436] width 165 height 165
click at [1233, 426] on div at bounding box center [1103, 437] width 319 height 191
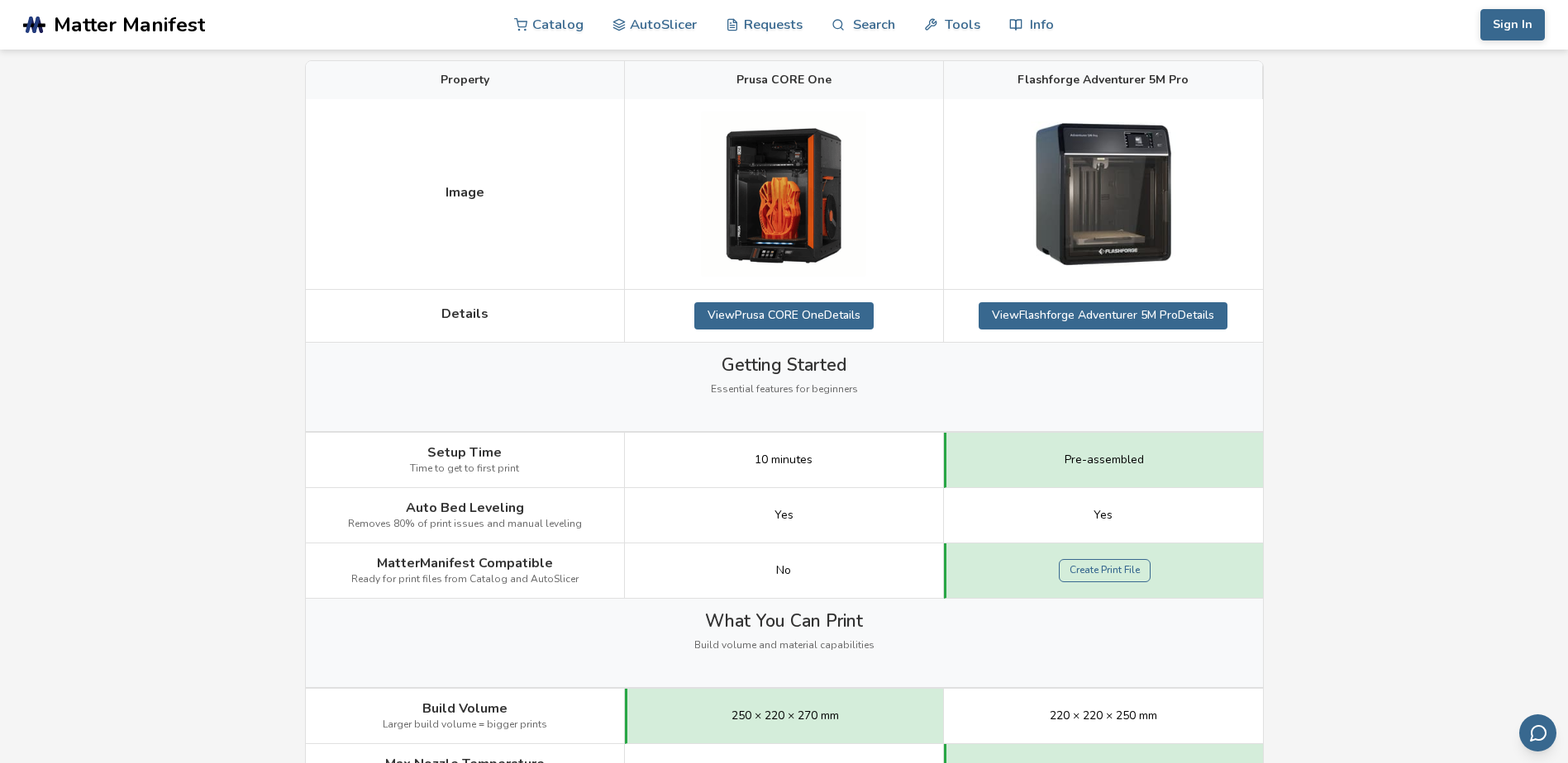
scroll to position [83, 0]
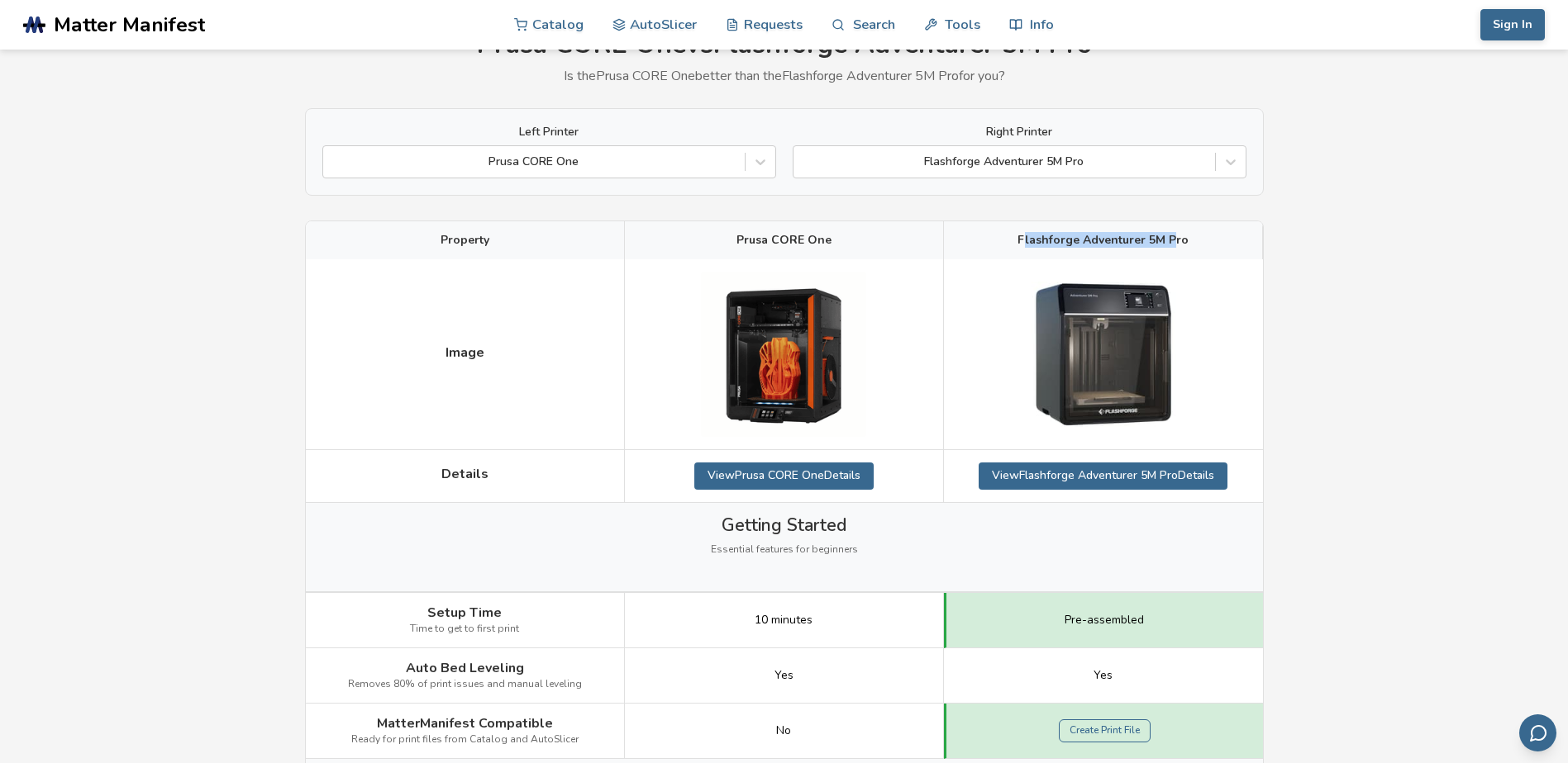
drag, startPoint x: 1174, startPoint y: 240, endPoint x: 1027, endPoint y: 240, distance: 147.0
click at [1027, 240] on span "Flashforge Adventurer 5M Pro" at bounding box center [1103, 241] width 171 height 13
drag, startPoint x: 1027, startPoint y: 240, endPoint x: 1016, endPoint y: 240, distance: 11.0
click at [1016, 240] on div "Flashforge Adventurer 5M Pro" at bounding box center [1103, 241] width 319 height 38
drag, startPoint x: 747, startPoint y: 238, endPoint x: 877, endPoint y: 237, distance: 130.0
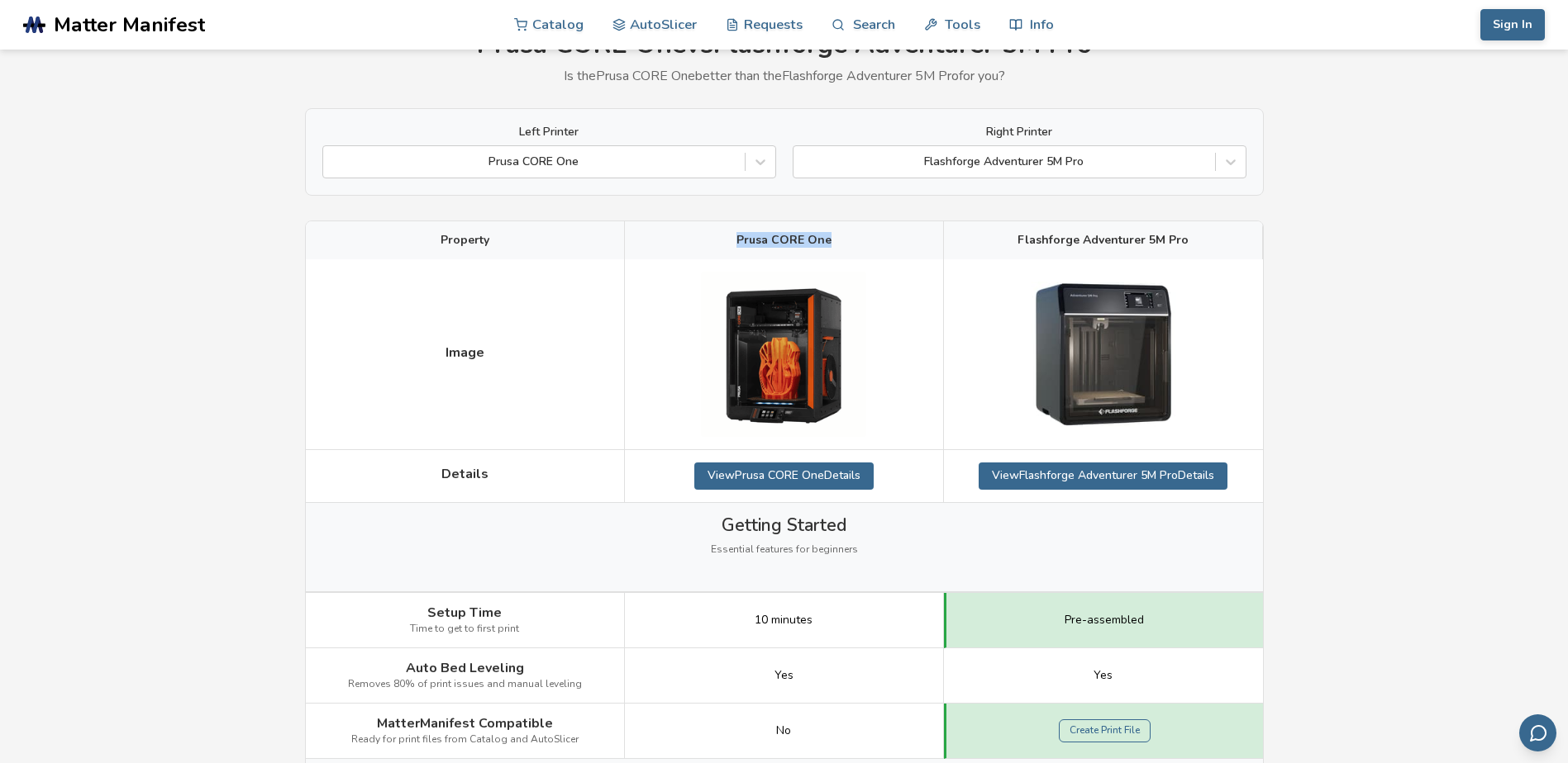
click at [877, 237] on div "Prusa CORE One" at bounding box center [784, 241] width 319 height 38
click at [572, 445] on div "Image" at bounding box center [465, 355] width 319 height 191
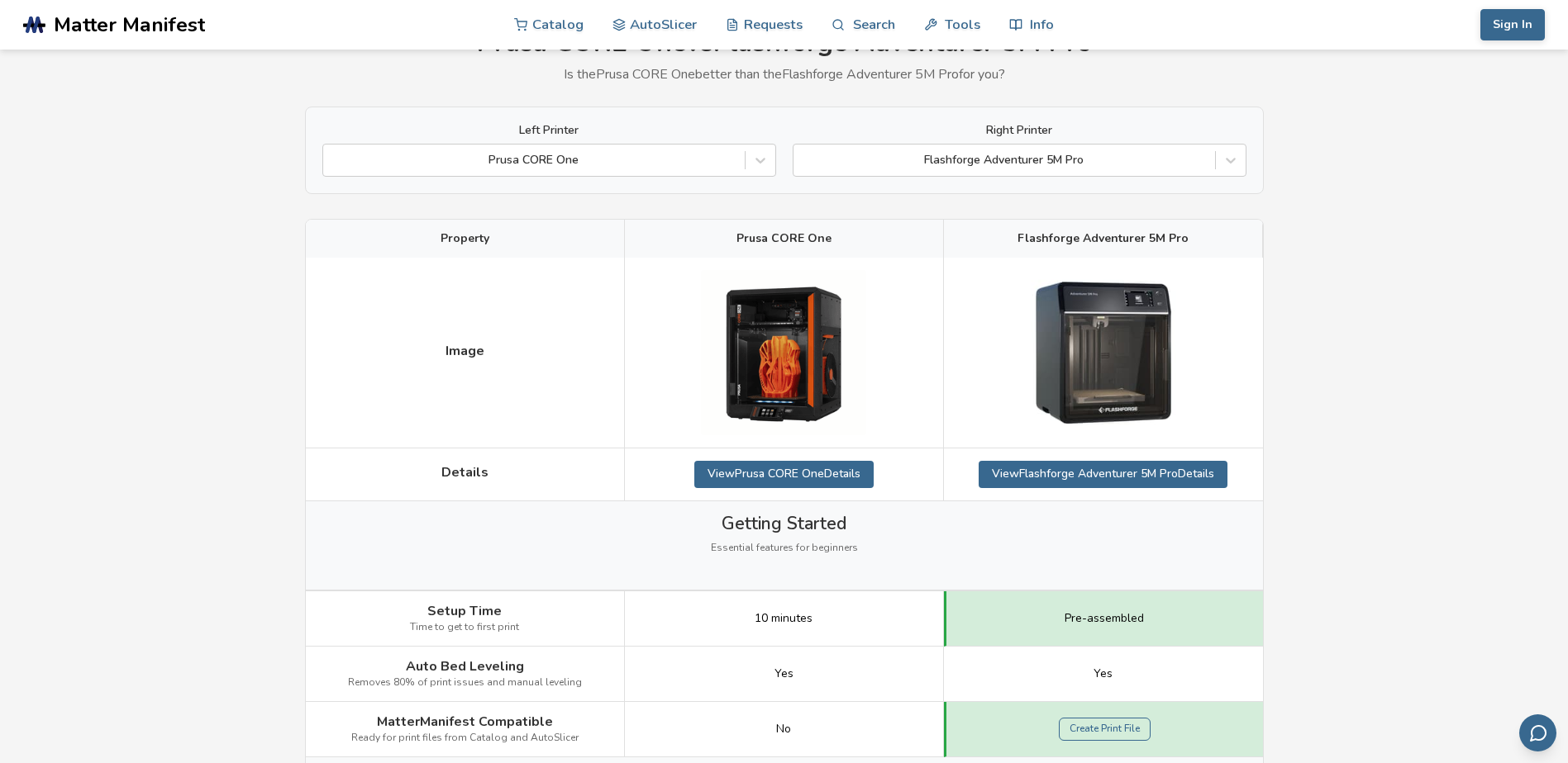
scroll to position [0, 0]
